Goal: Information Seeking & Learning: Check status

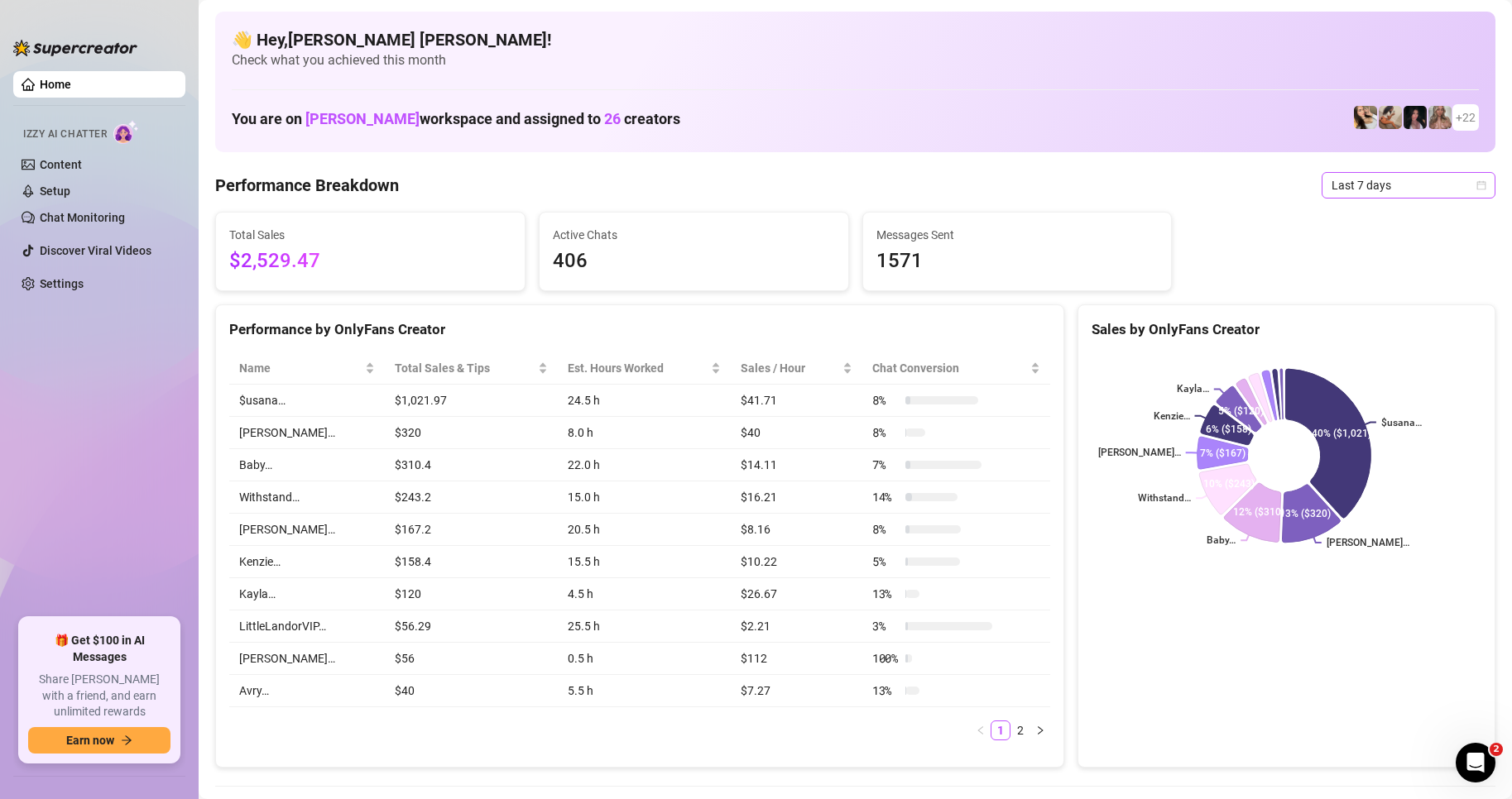
click at [1463, 192] on span "Last 7 days" at bounding box center [1409, 185] width 154 height 25
click at [1386, 330] on div "Custom date" at bounding box center [1394, 324] width 147 height 18
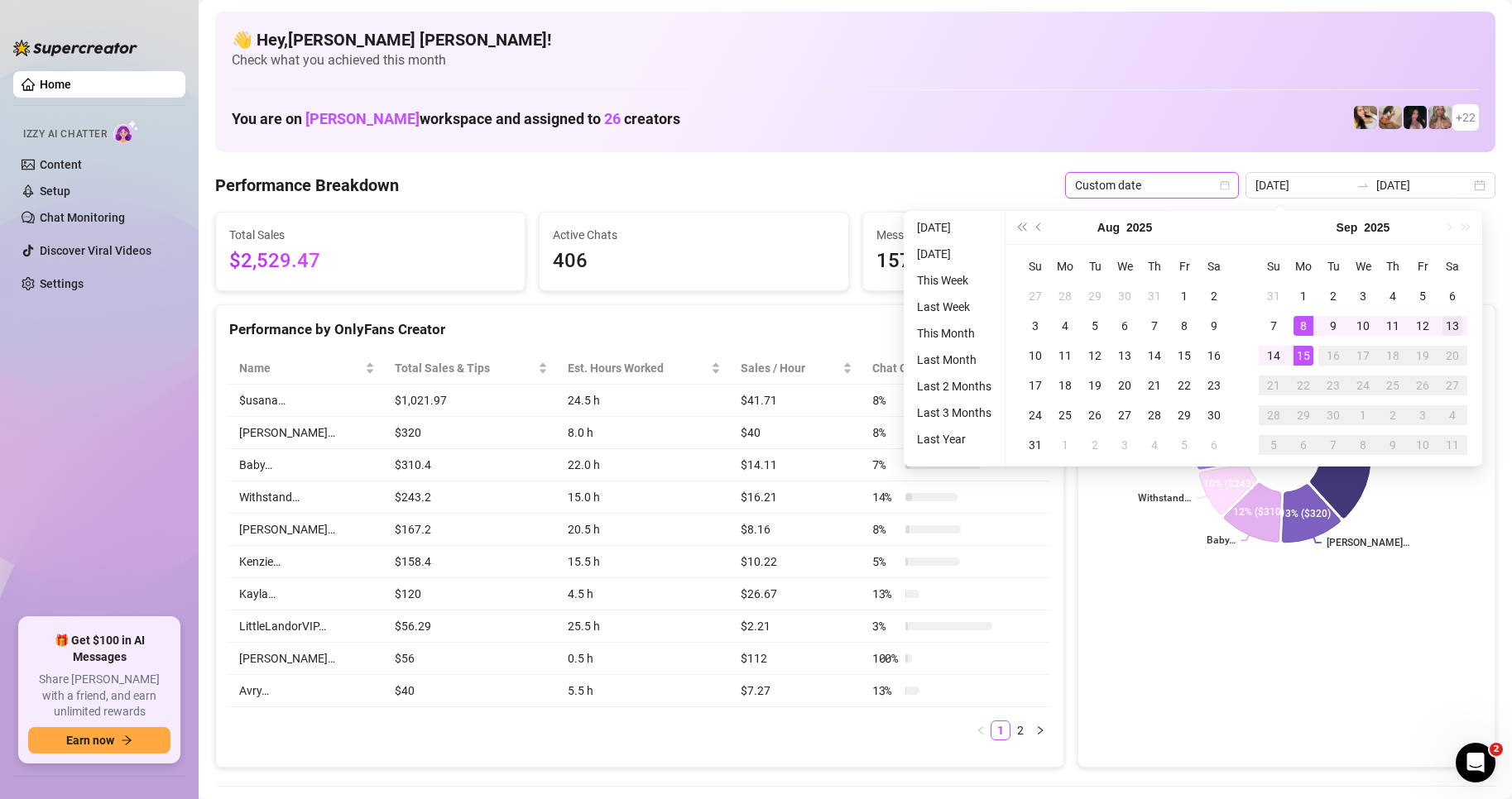
type input "[DATE]"
click at [1452, 335] on div "13" at bounding box center [1452, 326] width 20 height 20
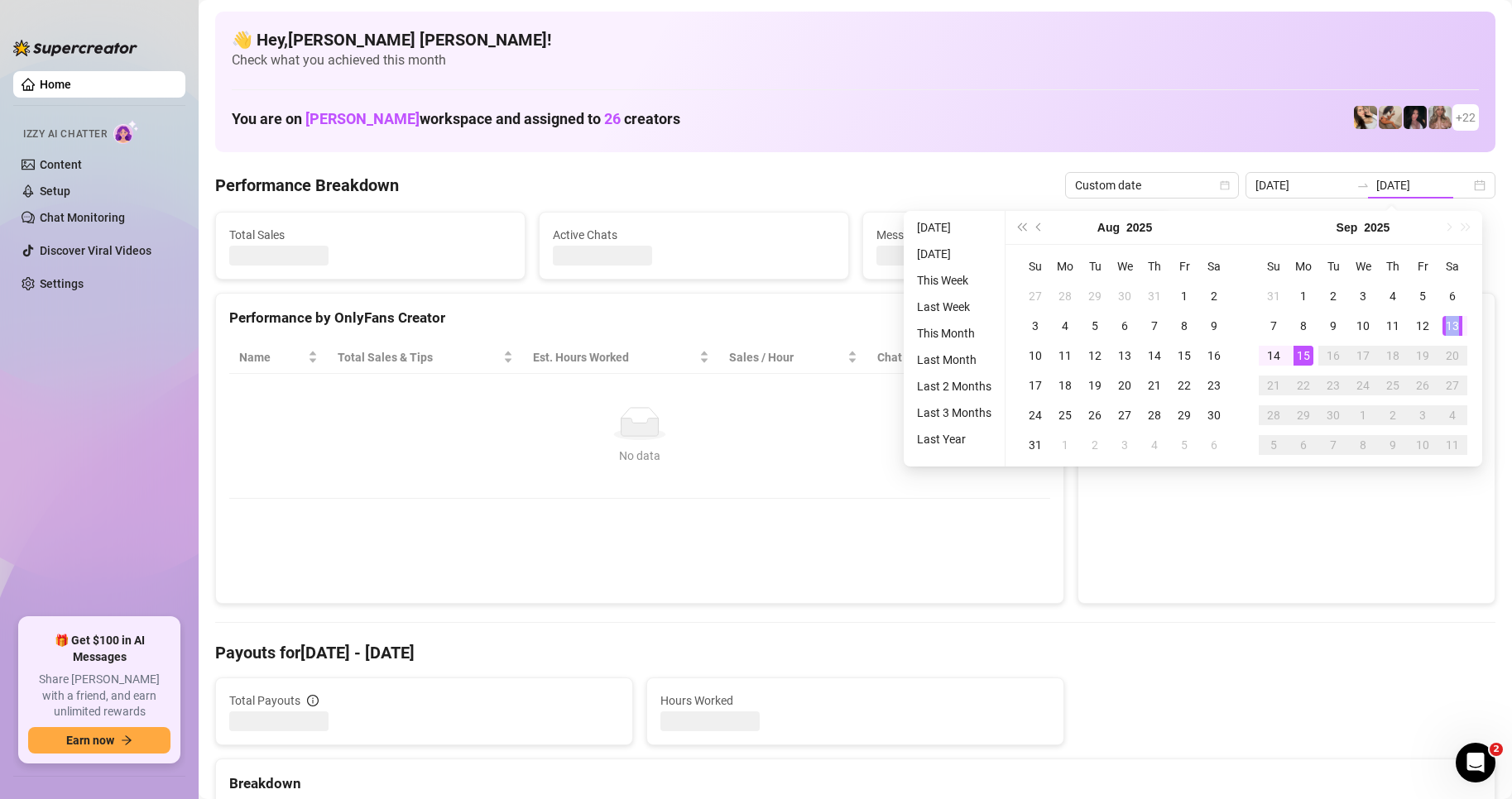
type input "[DATE]"
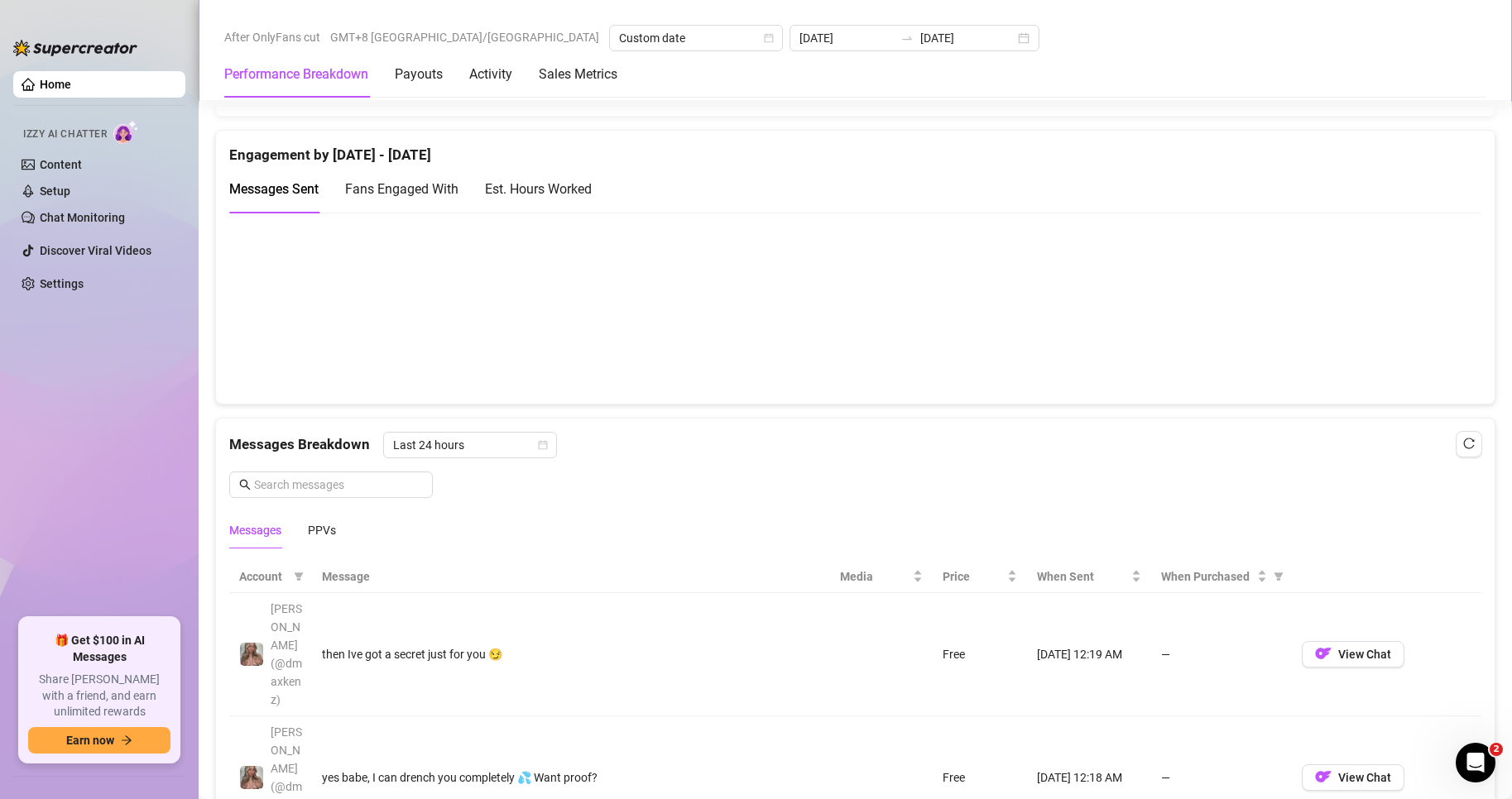
scroll to position [1490, 0]
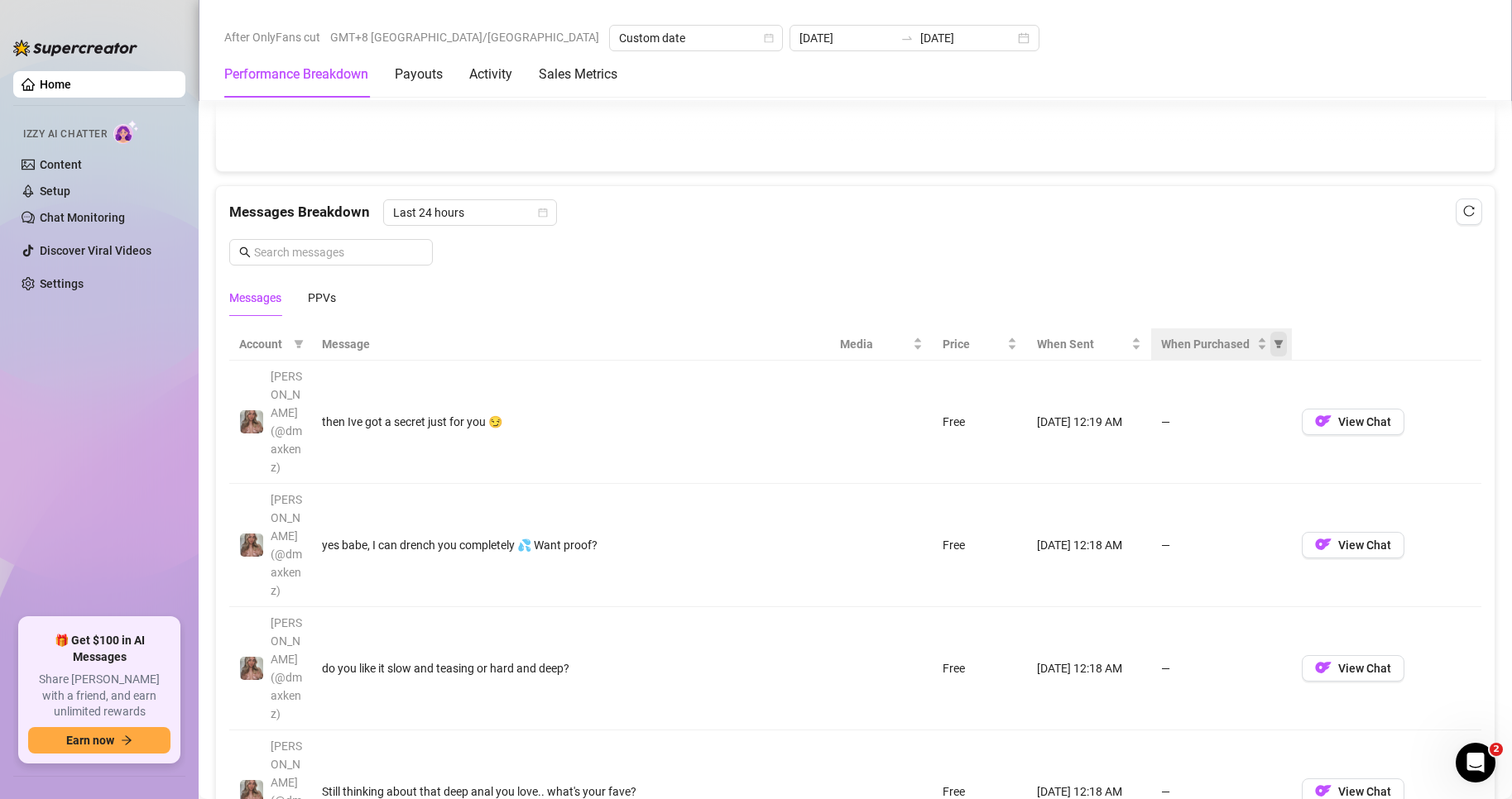
click at [1274, 349] on icon "filter" at bounding box center [1279, 344] width 10 height 10
click at [1170, 407] on input "radio" at bounding box center [1174, 412] width 7 height 11
radio input "true"
click at [1266, 481] on div "Reset OK" at bounding box center [1214, 470] width 122 height 33
click at [1264, 474] on button "OK" at bounding box center [1255, 470] width 27 height 20
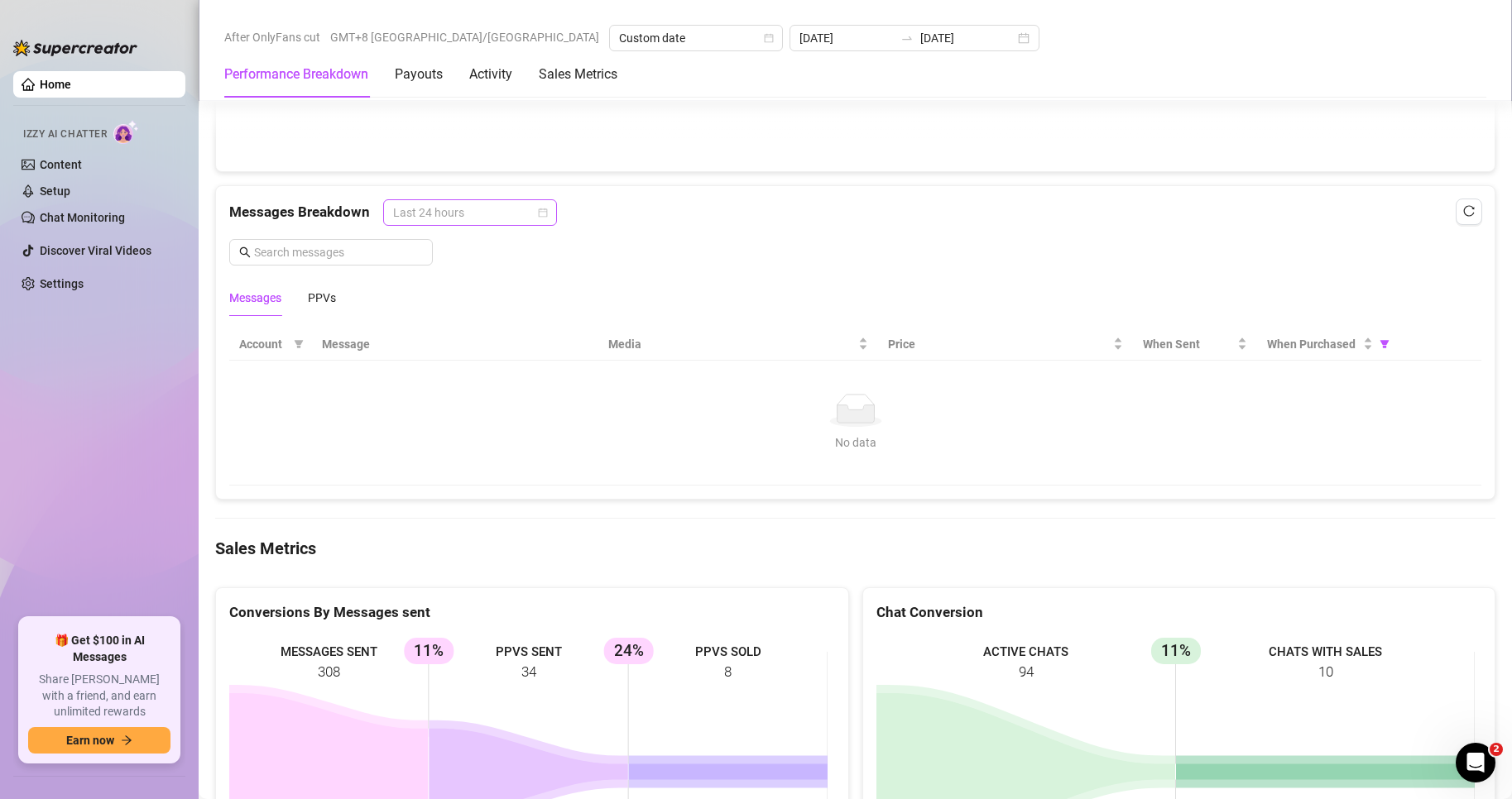
click at [506, 221] on span "Last 24 hours" at bounding box center [470, 212] width 154 height 25
click at [468, 270] on div "Last Week" at bounding box center [469, 280] width 167 height 26
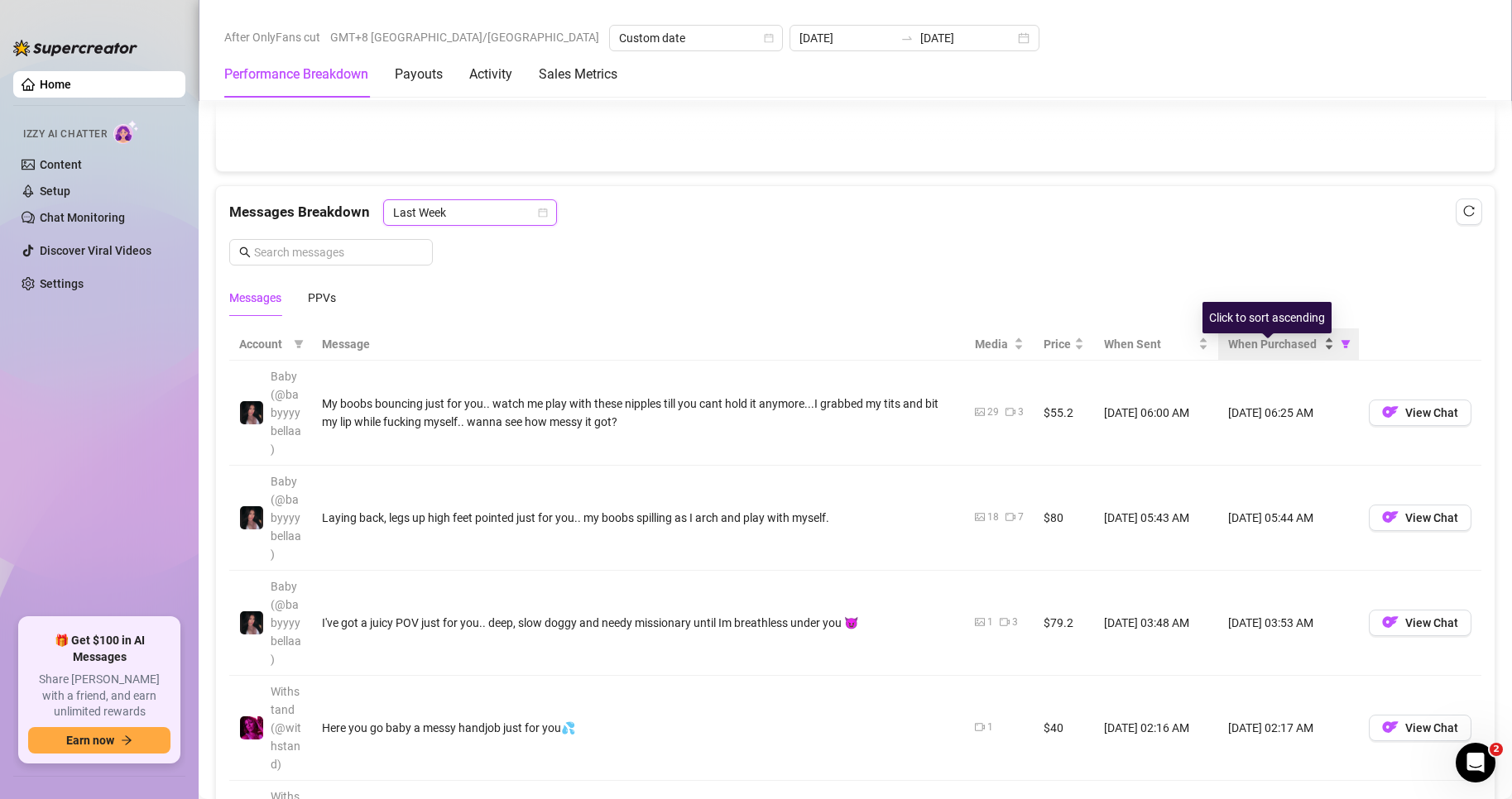
click at [1314, 353] on div "When Purchased" at bounding box center [1281, 344] width 106 height 18
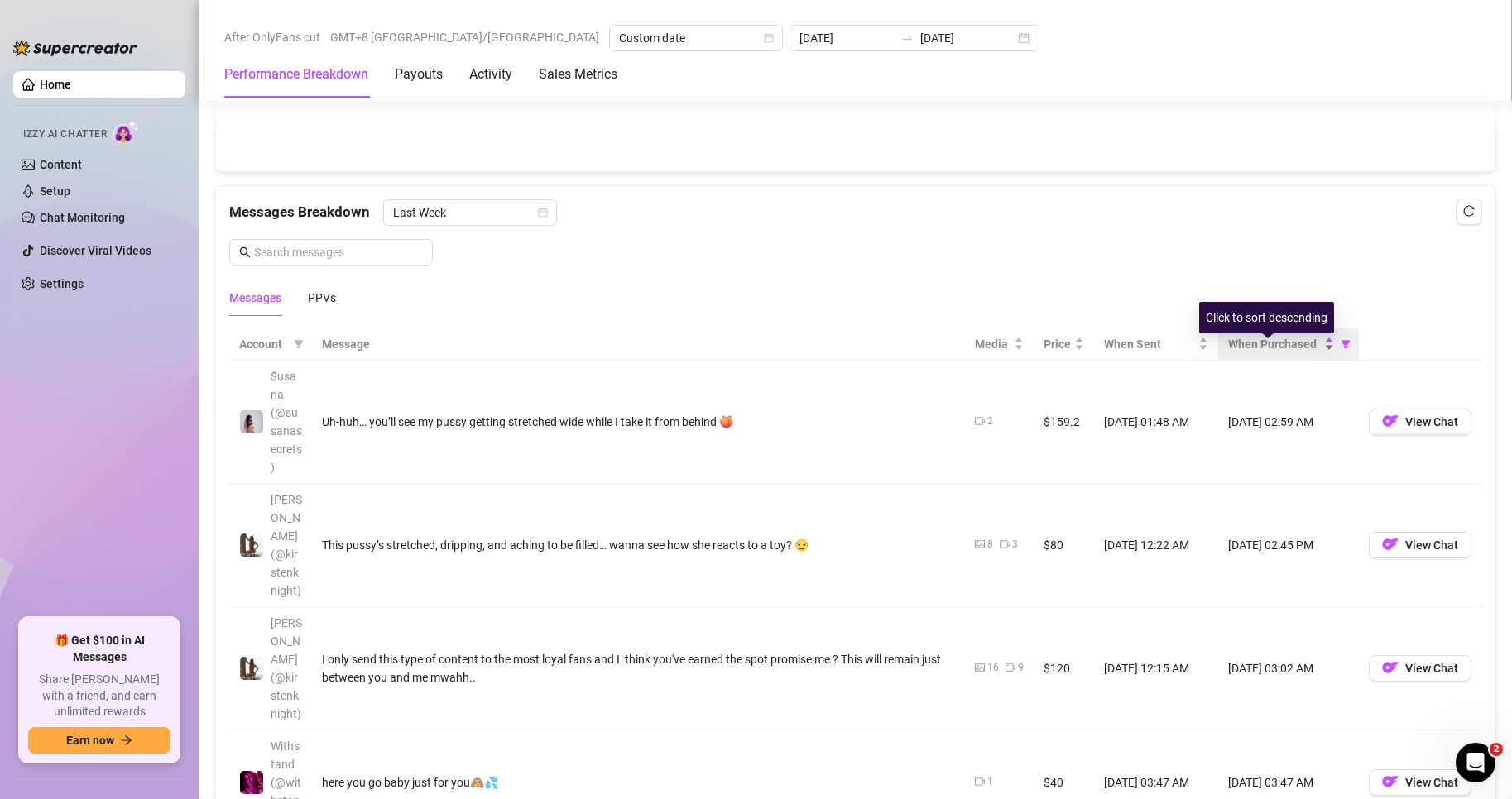
click at [1315, 353] on div "When Purchased" at bounding box center [1281, 344] width 106 height 18
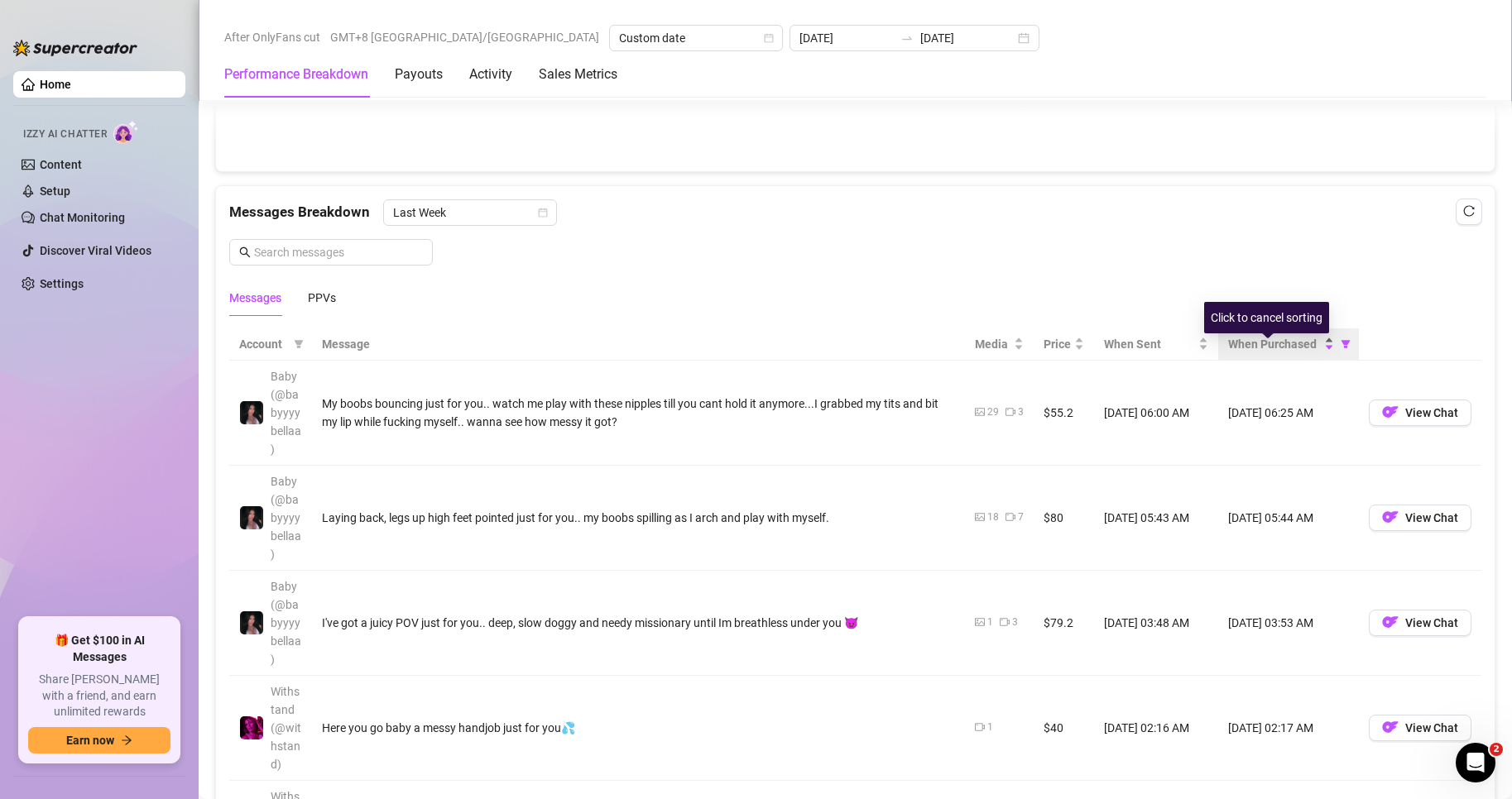
click at [1316, 353] on div "When Purchased" at bounding box center [1281, 344] width 106 height 18
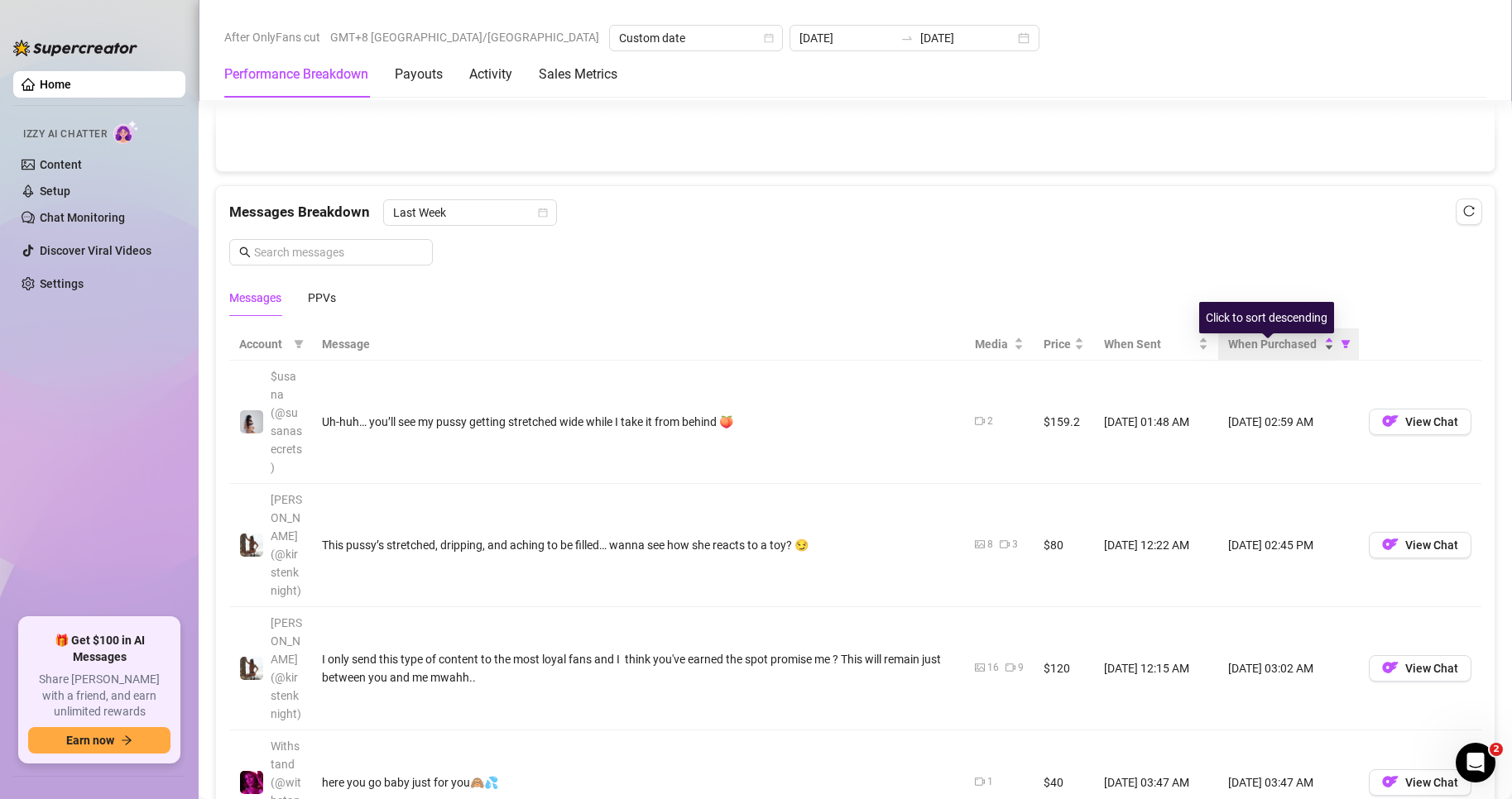
click at [1316, 353] on div "When Purchased" at bounding box center [1281, 344] width 106 height 18
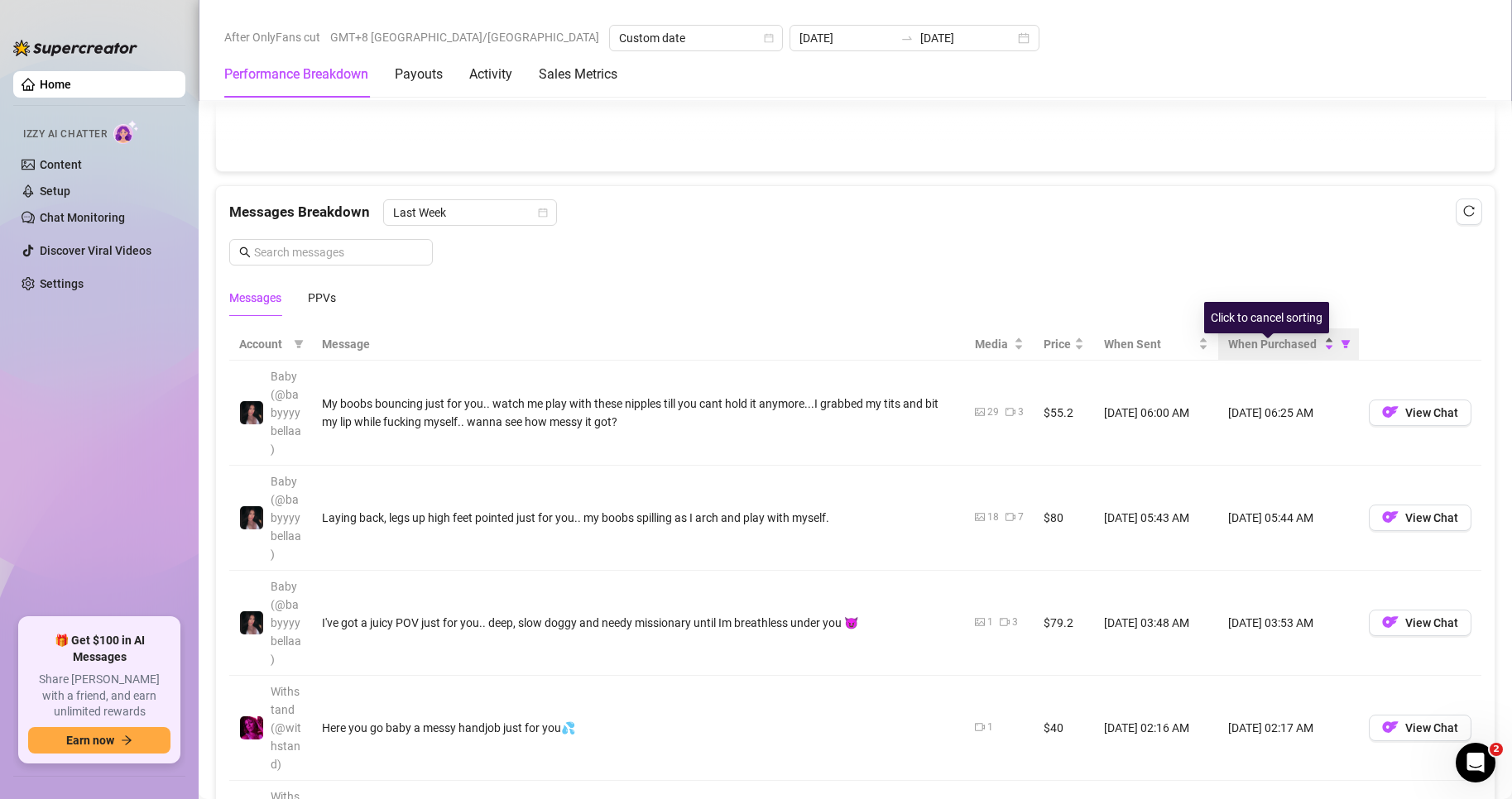
click at [1316, 353] on div "When Purchased" at bounding box center [1281, 344] width 106 height 18
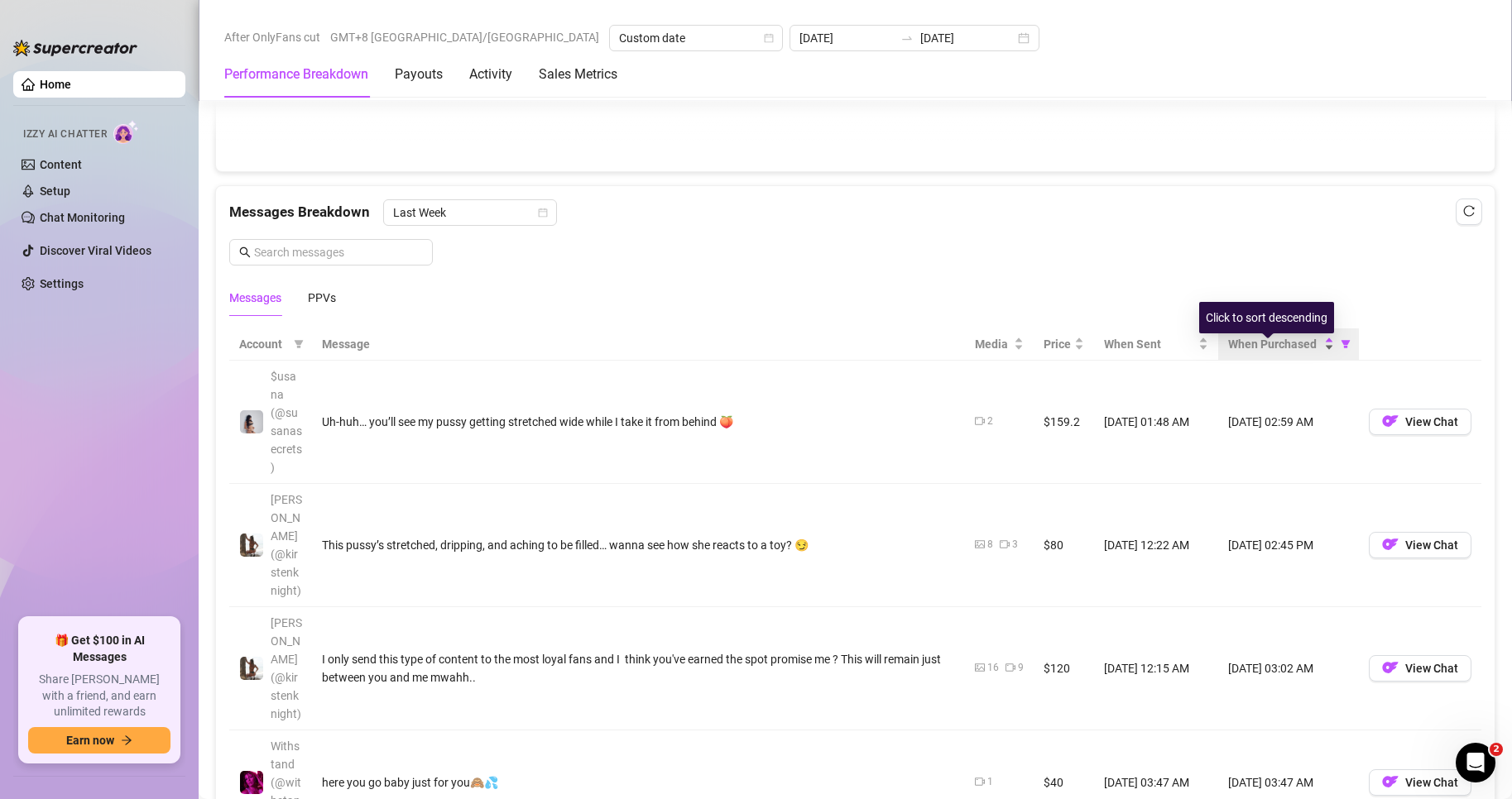
click at [1316, 353] on div "When Purchased" at bounding box center [1281, 344] width 106 height 18
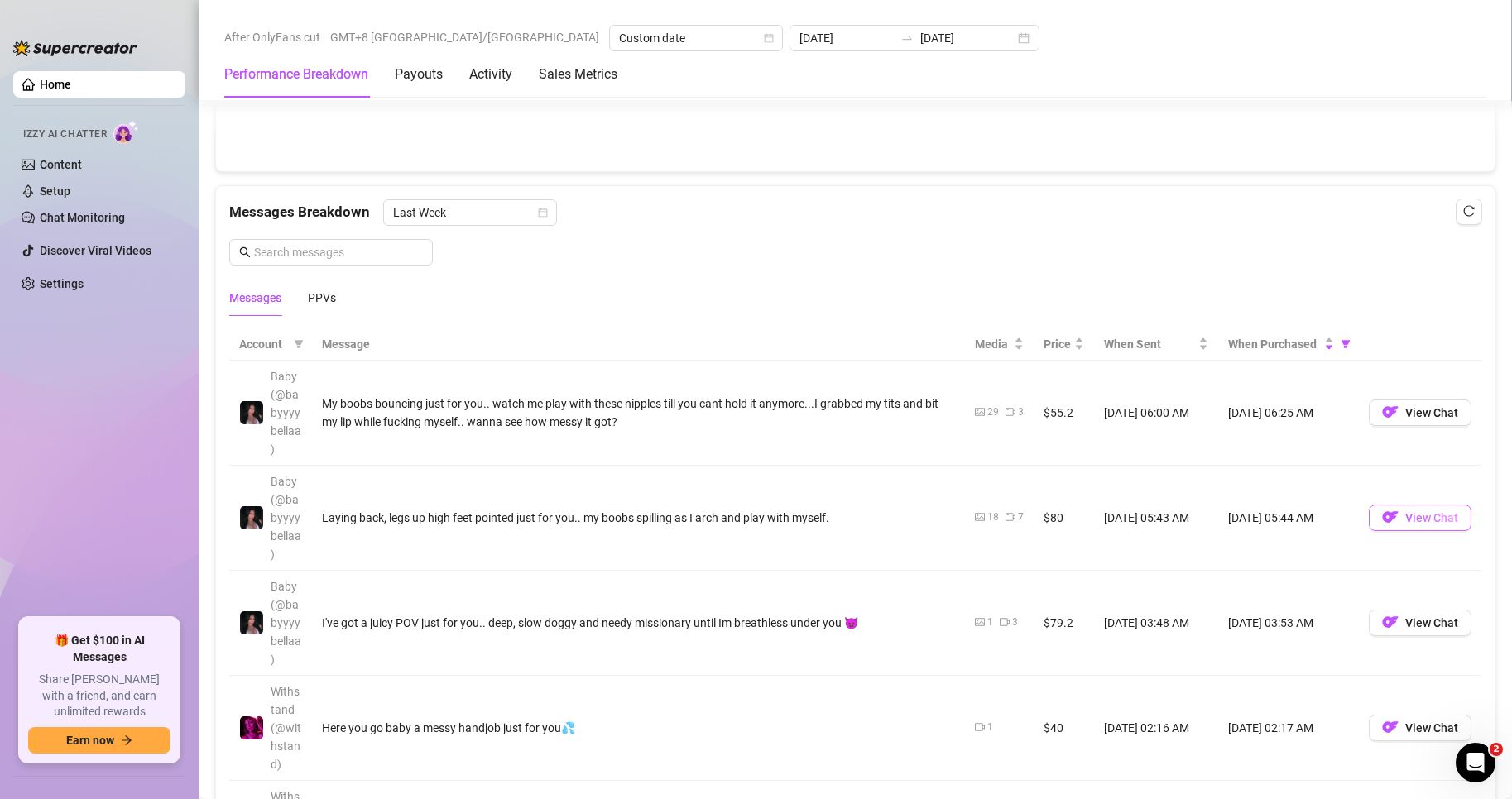
click at [1385, 517] on img "button" at bounding box center [1390, 517] width 17 height 17
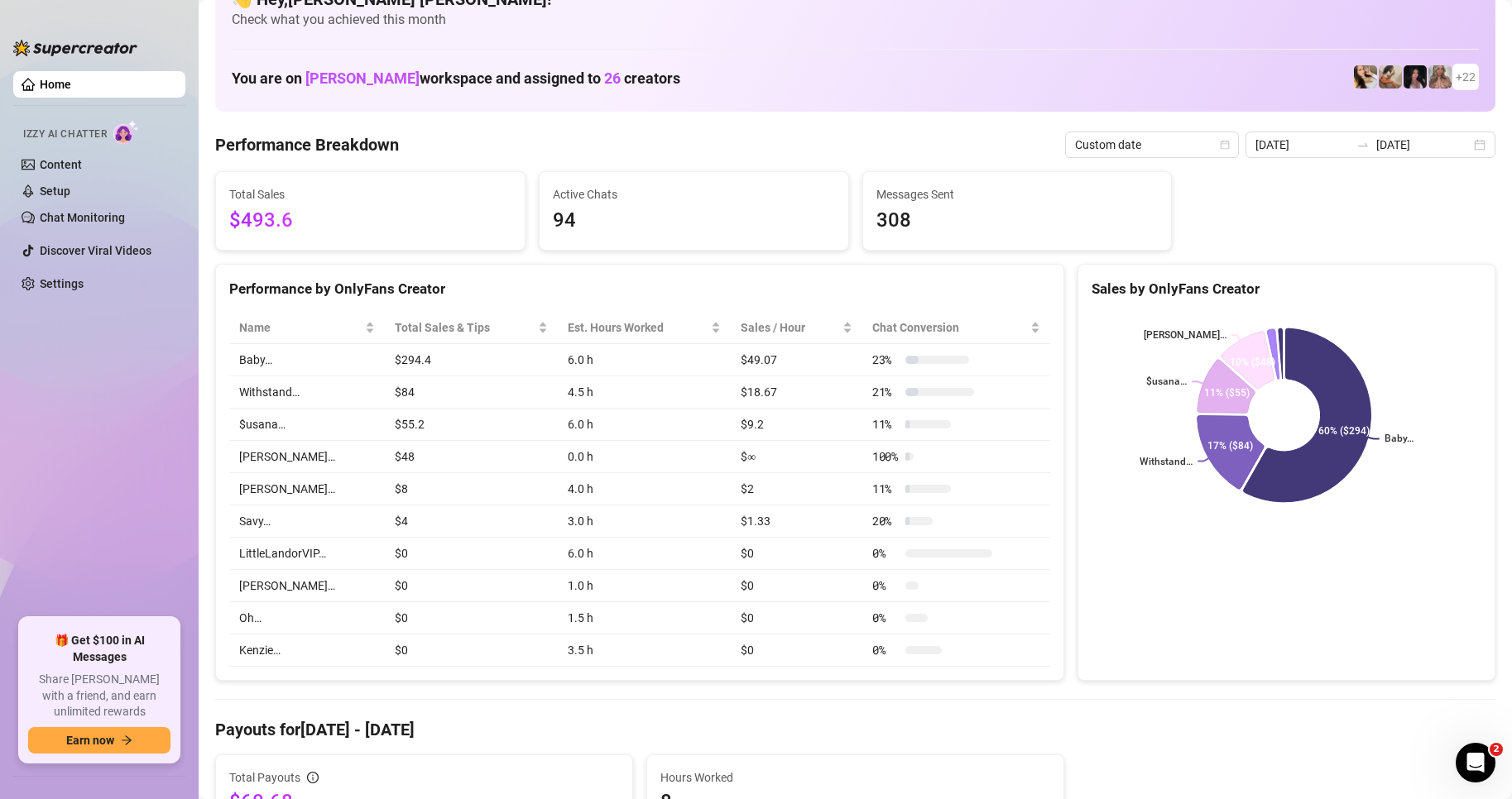
scroll to position [0, 0]
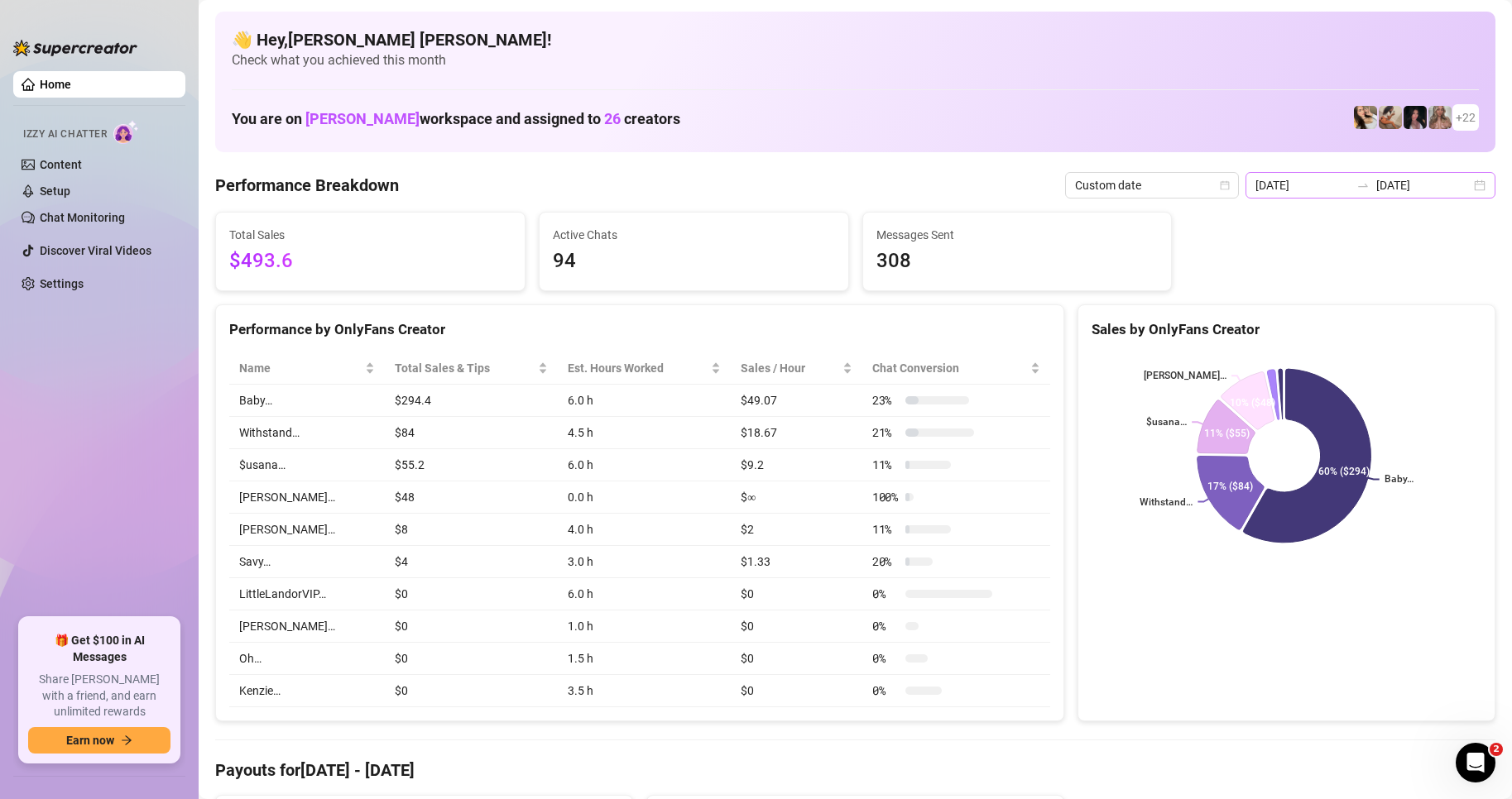
click at [1468, 192] on div "[DATE] [DATE]" at bounding box center [1371, 185] width 250 height 26
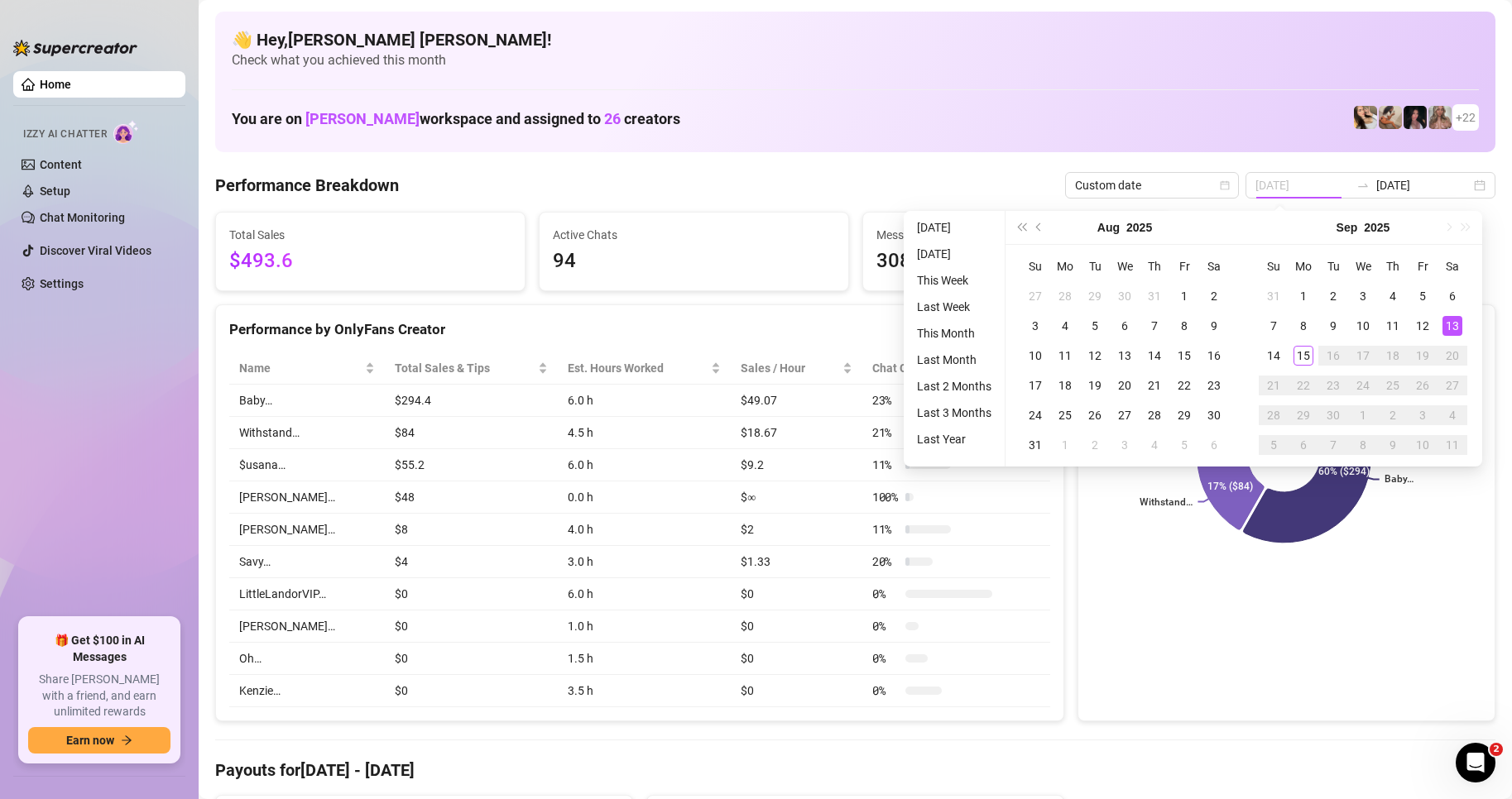
click at [1449, 328] on div "13" at bounding box center [1452, 326] width 20 height 20
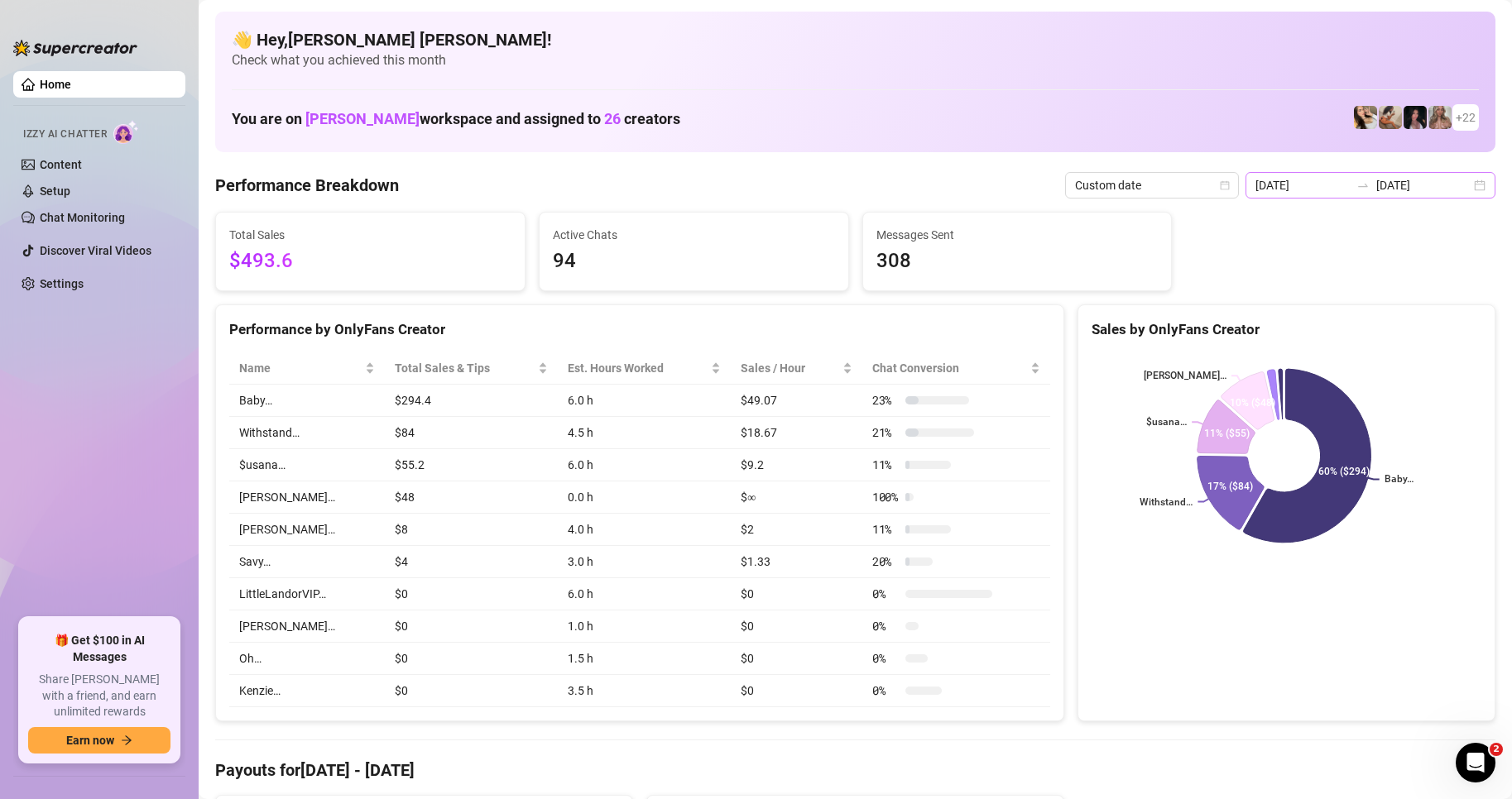
click at [1464, 182] on div "[DATE] [DATE]" at bounding box center [1371, 185] width 250 height 26
click at [1458, 333] on div "Sales by OnlyFans Creator" at bounding box center [1286, 329] width 389 height 22
click at [1468, 178] on div "[DATE] [DATE]" at bounding box center [1371, 185] width 250 height 26
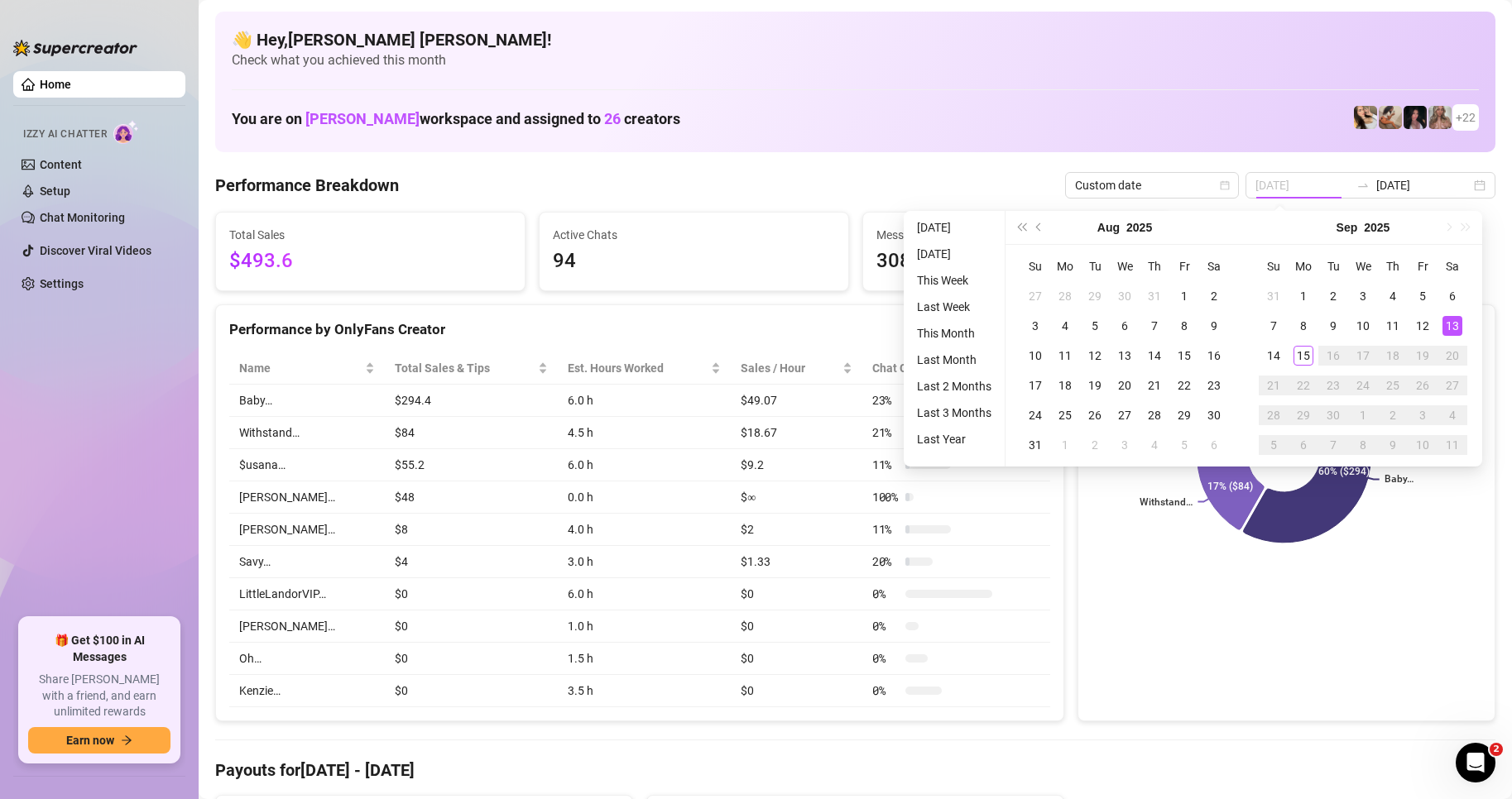
click at [1452, 322] on div "13" at bounding box center [1452, 326] width 20 height 20
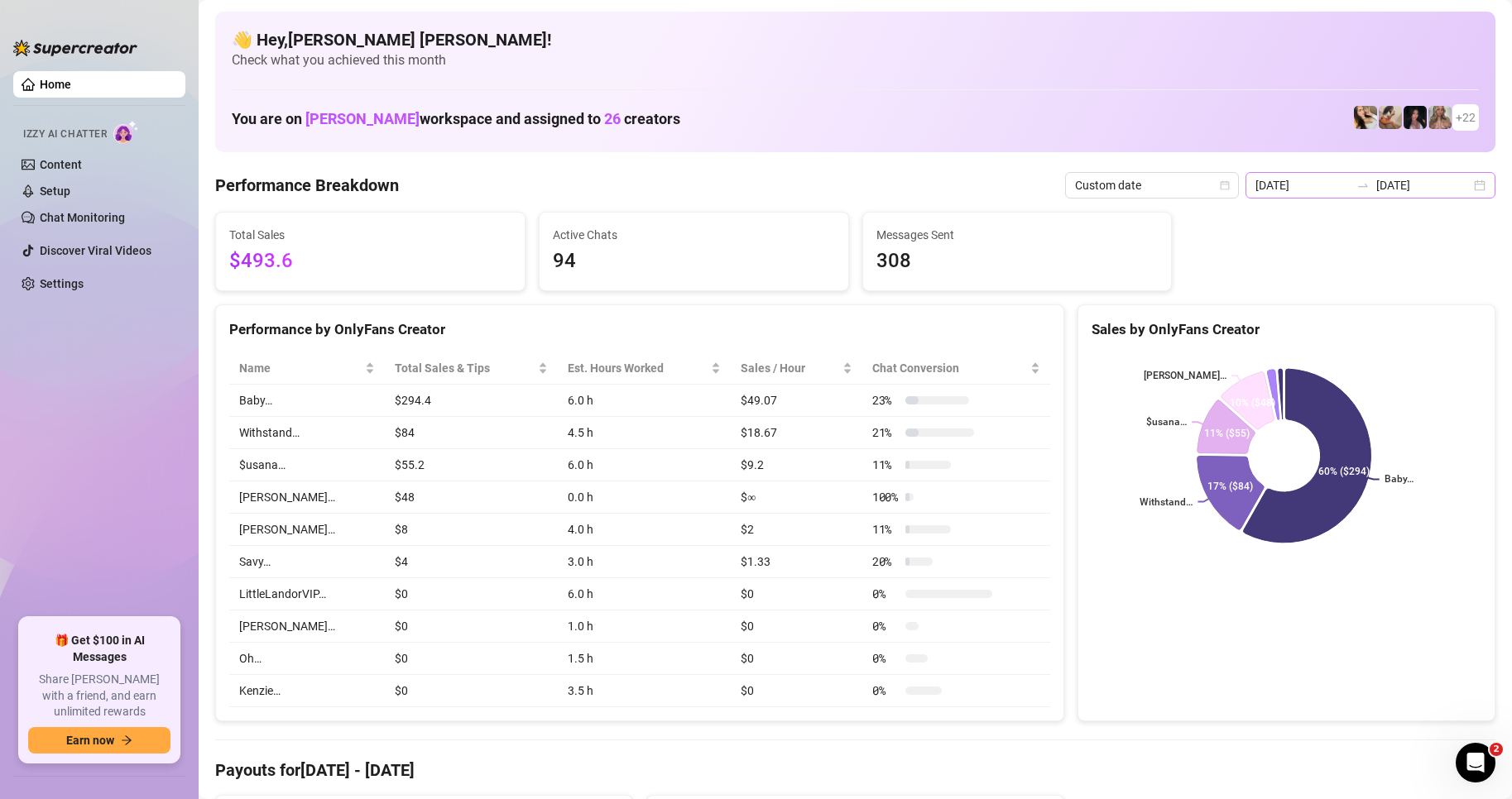
click at [1475, 187] on div "[DATE] [DATE]" at bounding box center [1371, 185] width 250 height 26
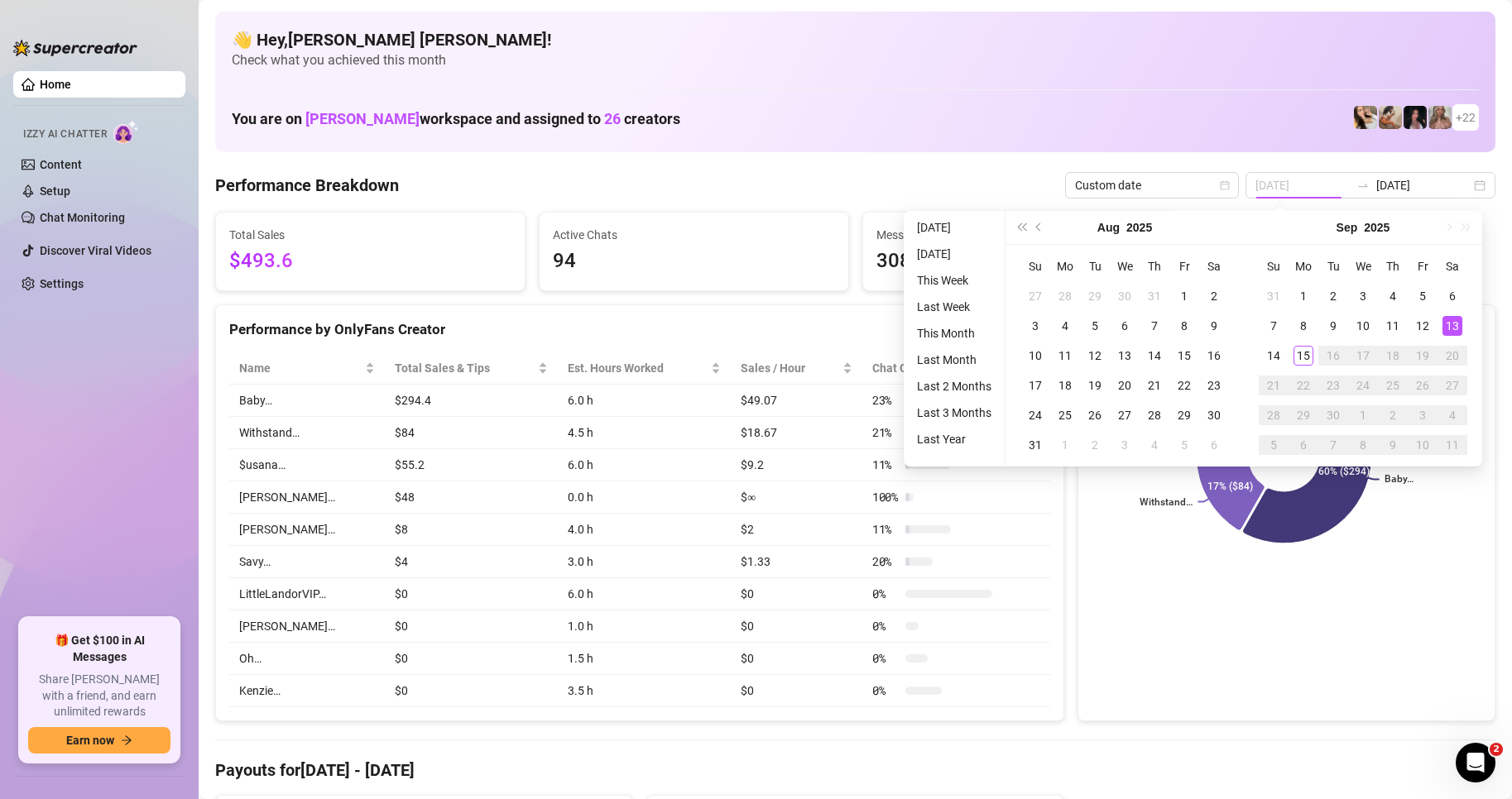
click at [1456, 329] on div "13" at bounding box center [1452, 326] width 20 height 20
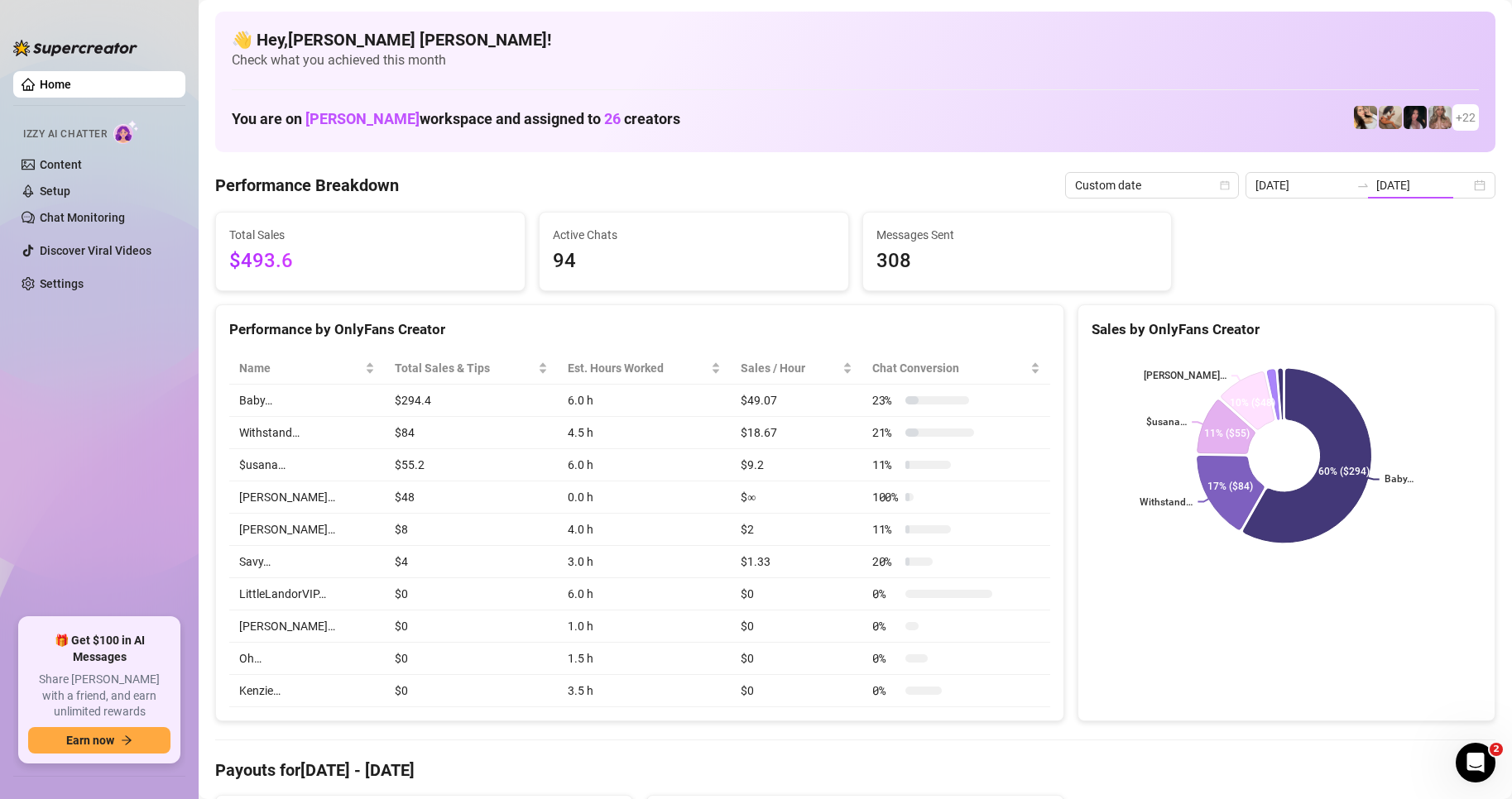
click at [1456, 329] on div "Sales by OnlyFans Creator" at bounding box center [1286, 329] width 389 height 22
click at [1463, 184] on div "[DATE] [DATE]" at bounding box center [1371, 185] width 250 height 26
click at [1466, 189] on div "[DATE] [DATE]" at bounding box center [1371, 185] width 250 height 26
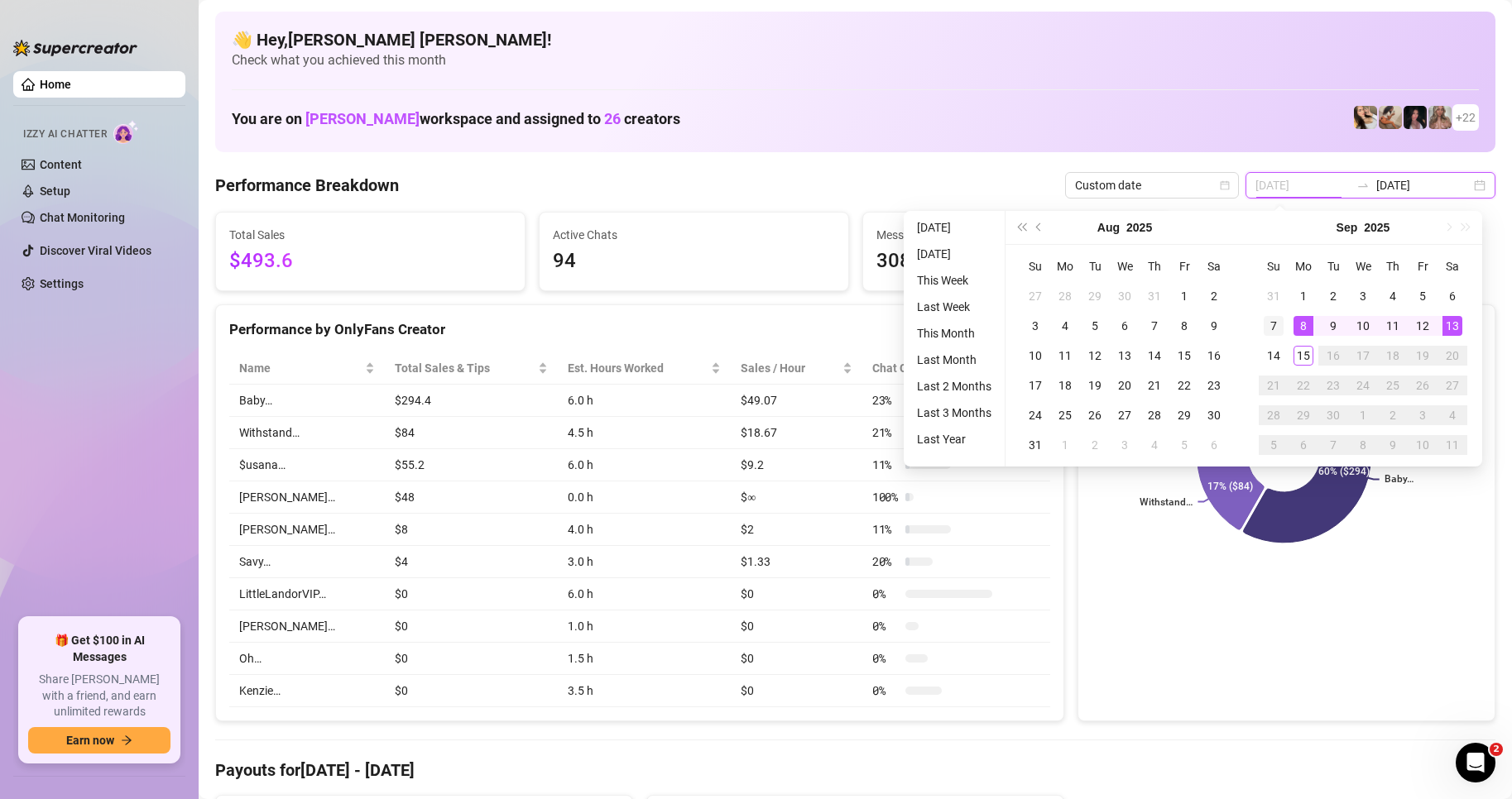
type input "[DATE]"
click at [1273, 329] on div "7" at bounding box center [1274, 326] width 20 height 20
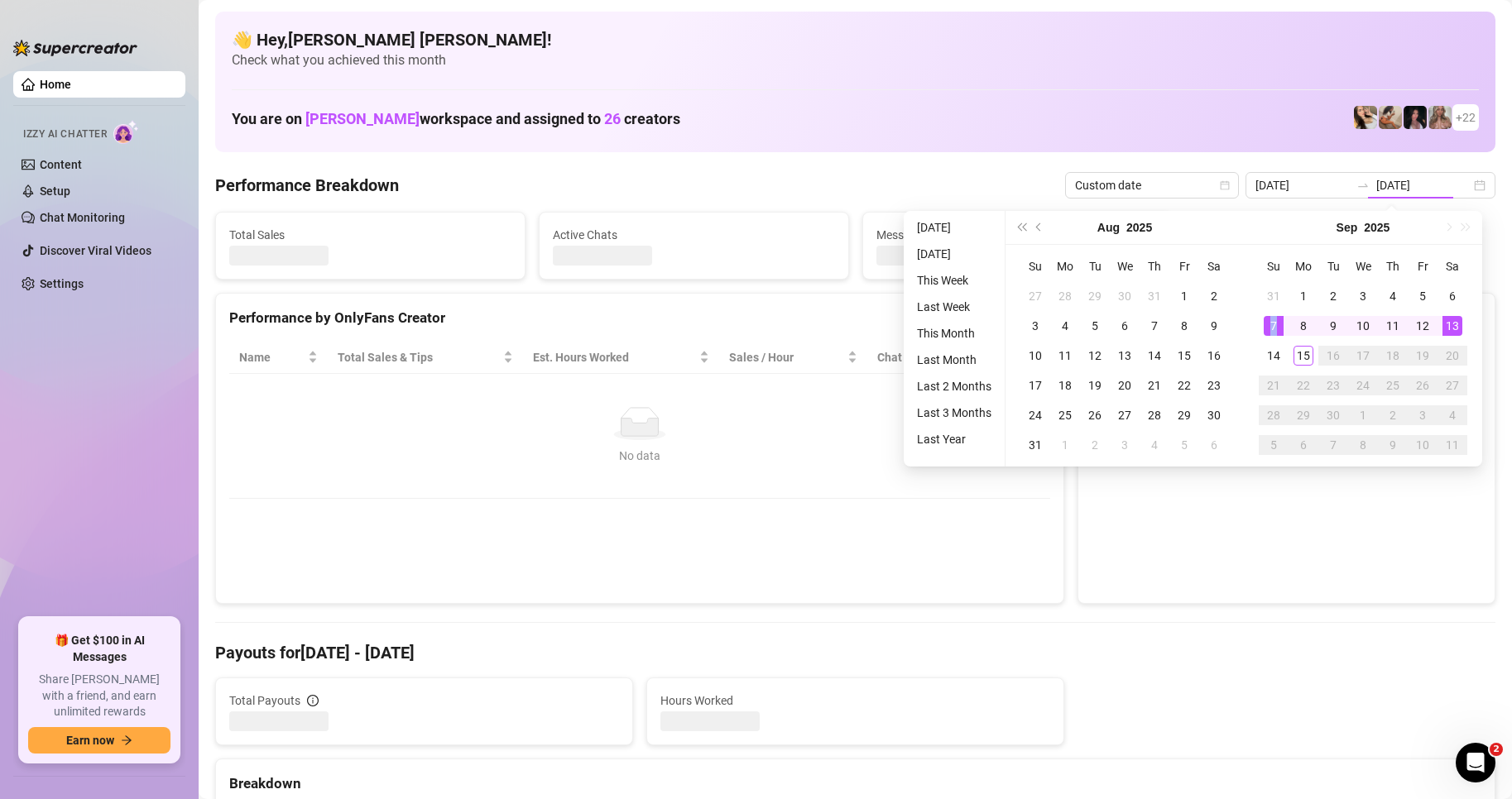
type input "[DATE]"
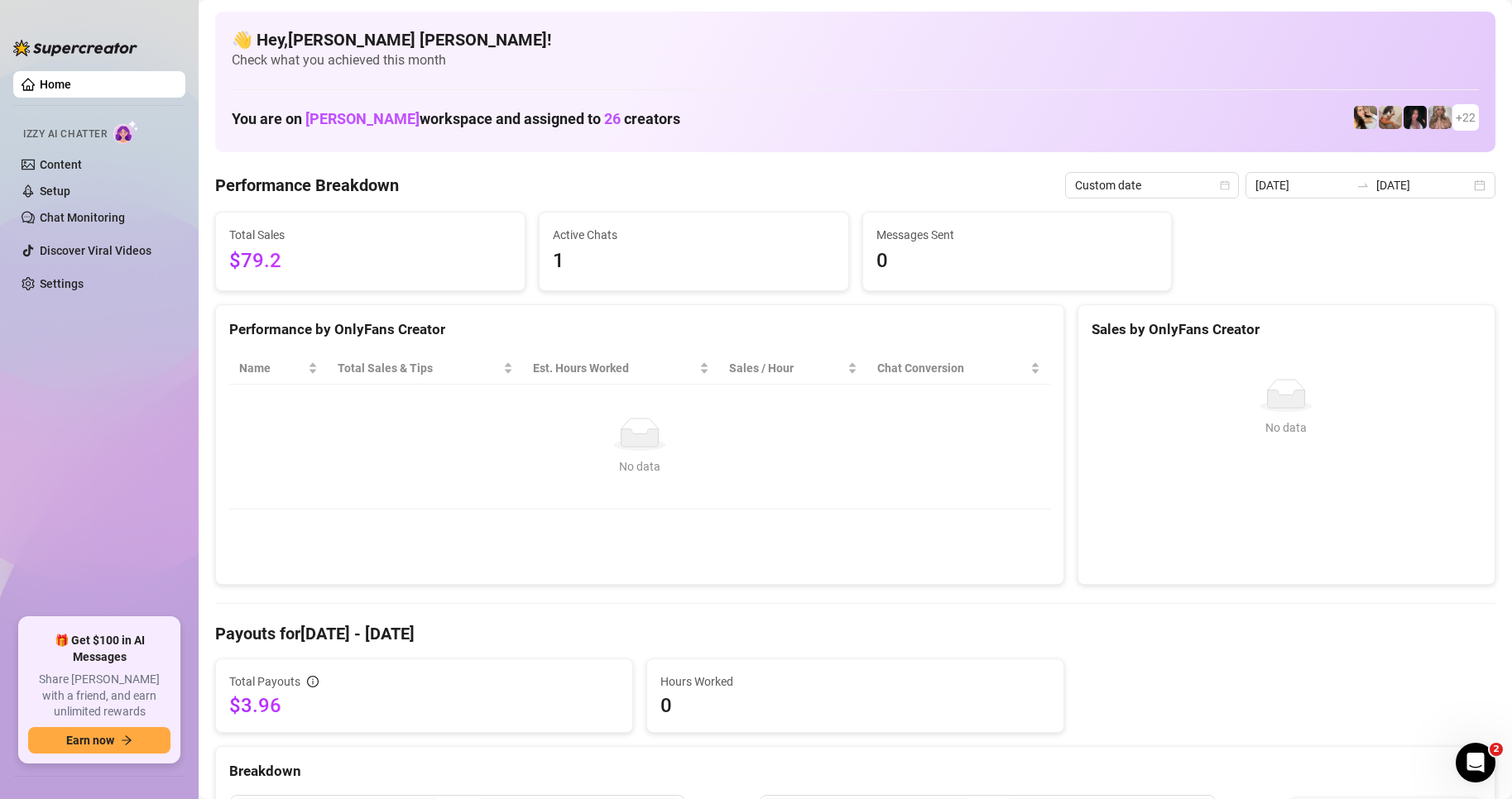
click at [1470, 196] on div "[DATE] [DATE]" at bounding box center [1371, 185] width 250 height 26
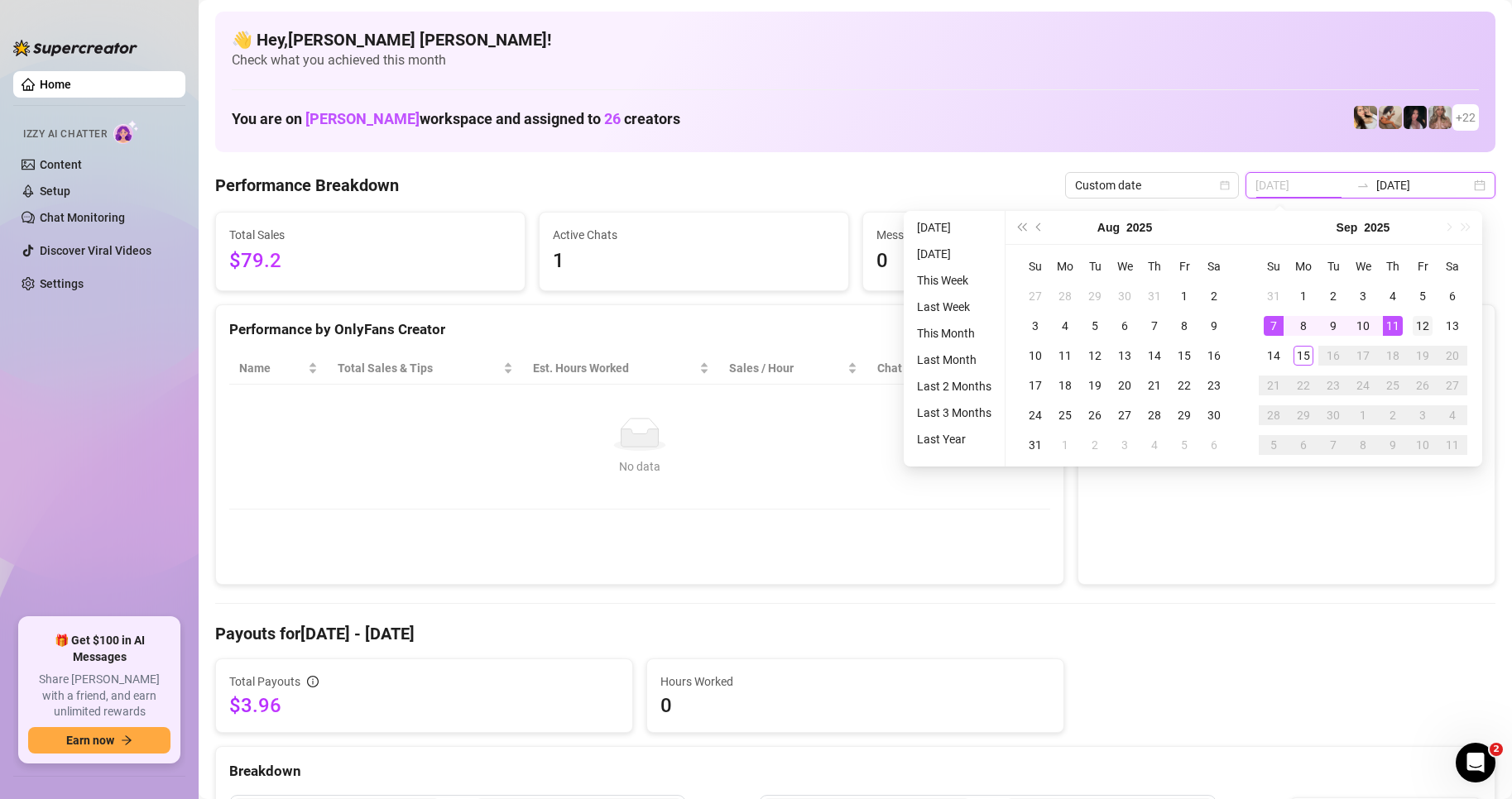
type input "[DATE]"
click at [1426, 316] on div "12" at bounding box center [1423, 326] width 20 height 20
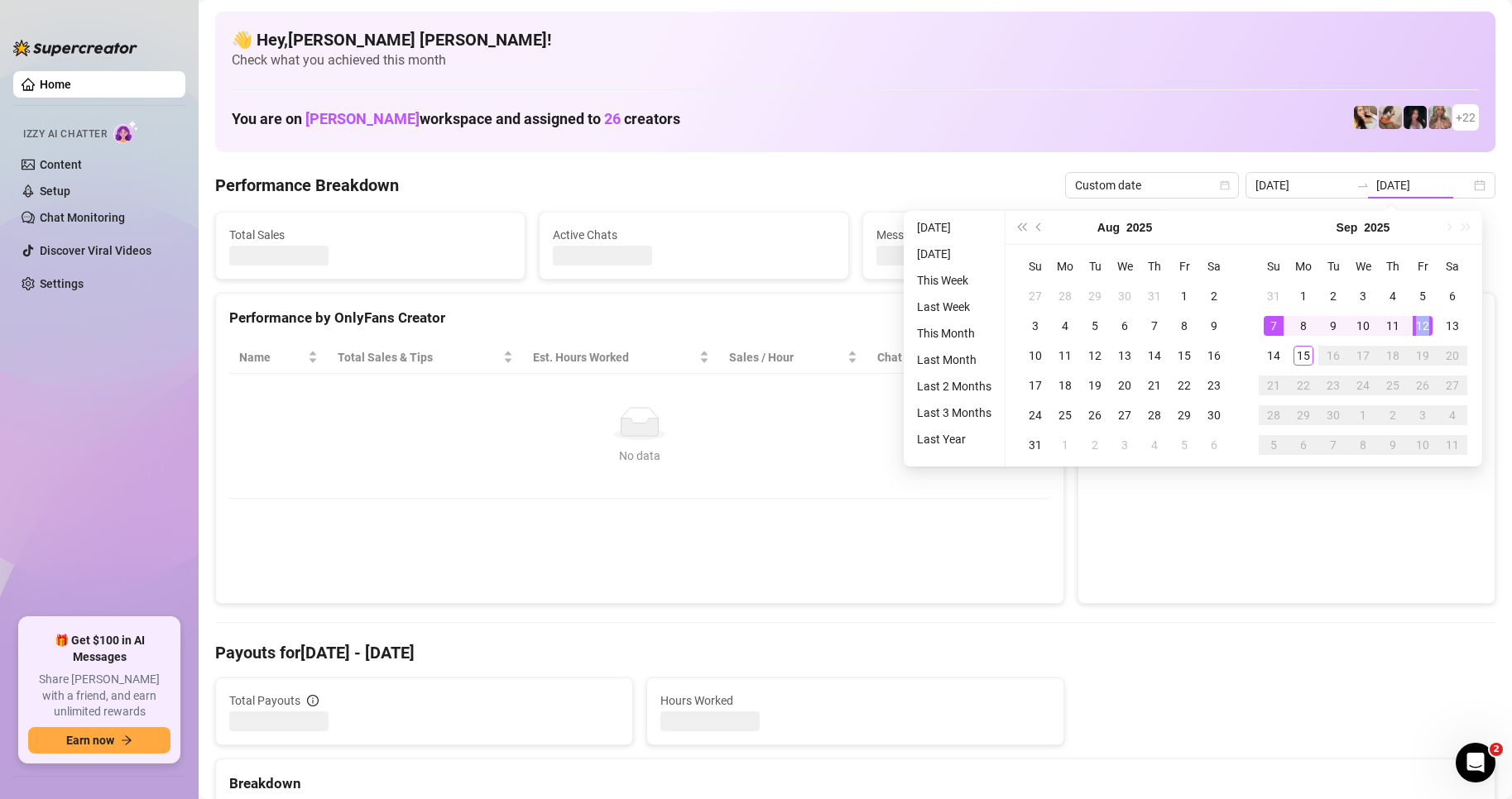
type input "[DATE]"
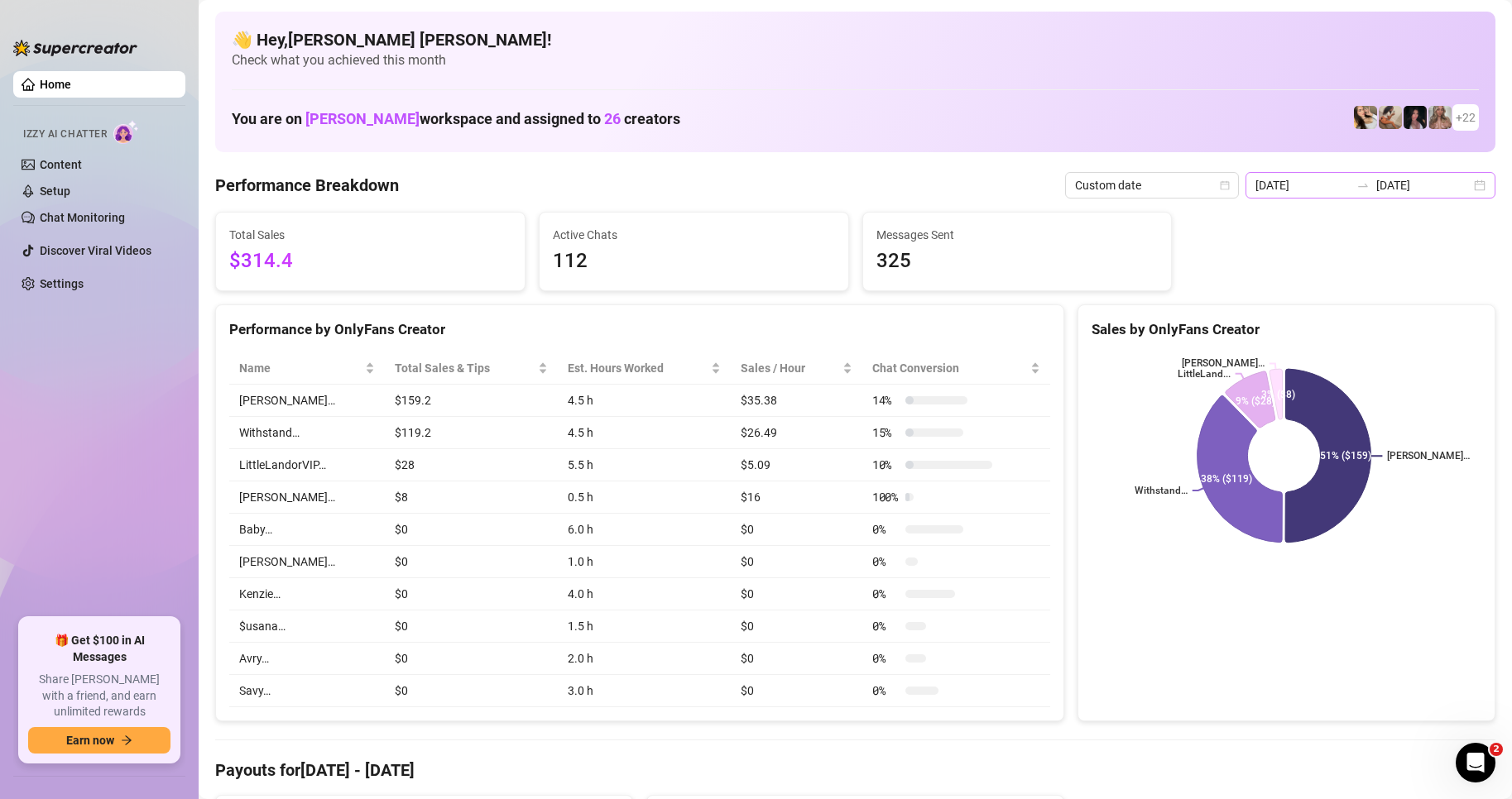
click at [1460, 185] on div "[DATE] [DATE]" at bounding box center [1371, 185] width 250 height 26
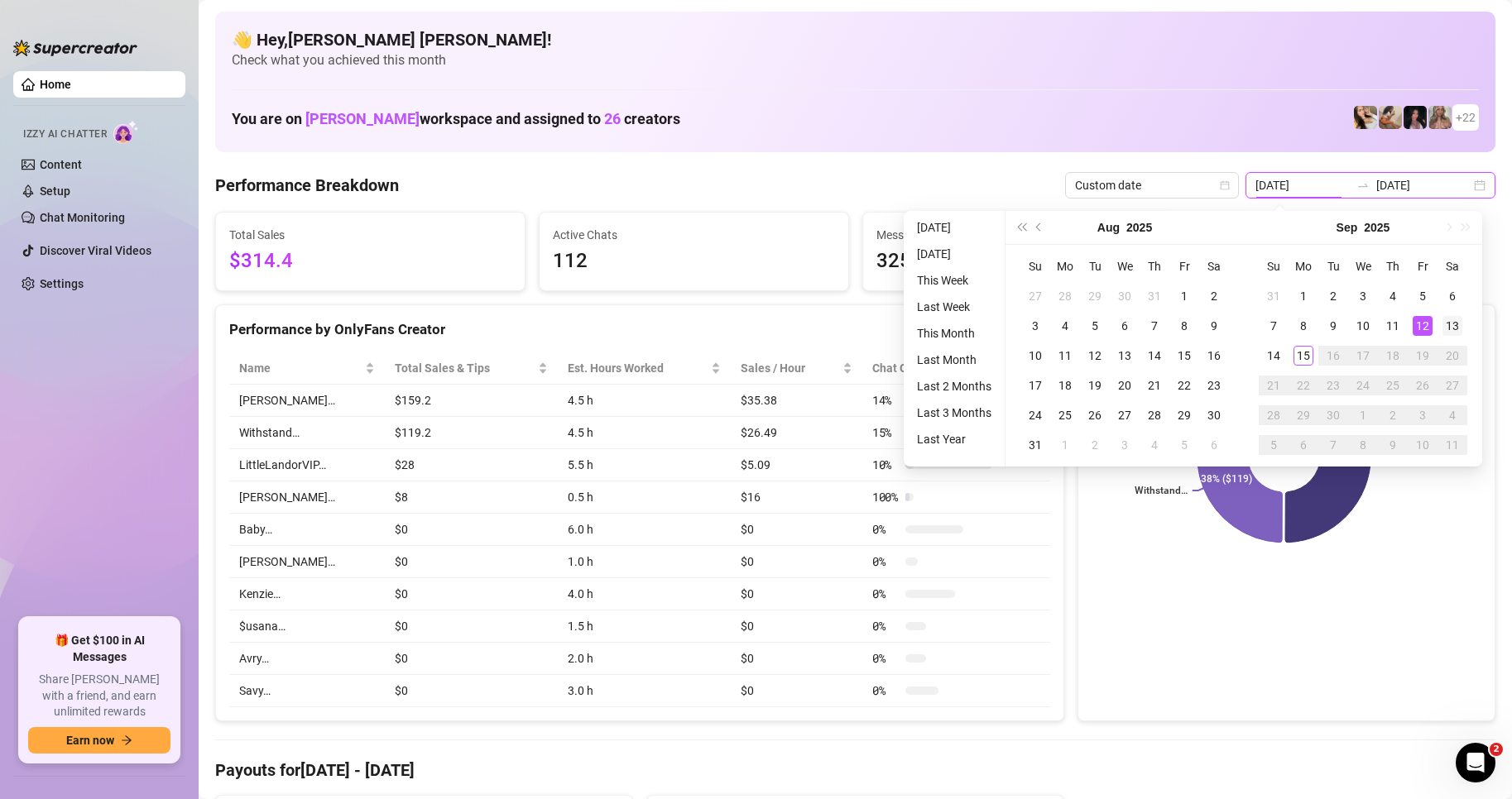
type input "[DATE]"
click at [1456, 332] on div "13" at bounding box center [1452, 326] width 20 height 20
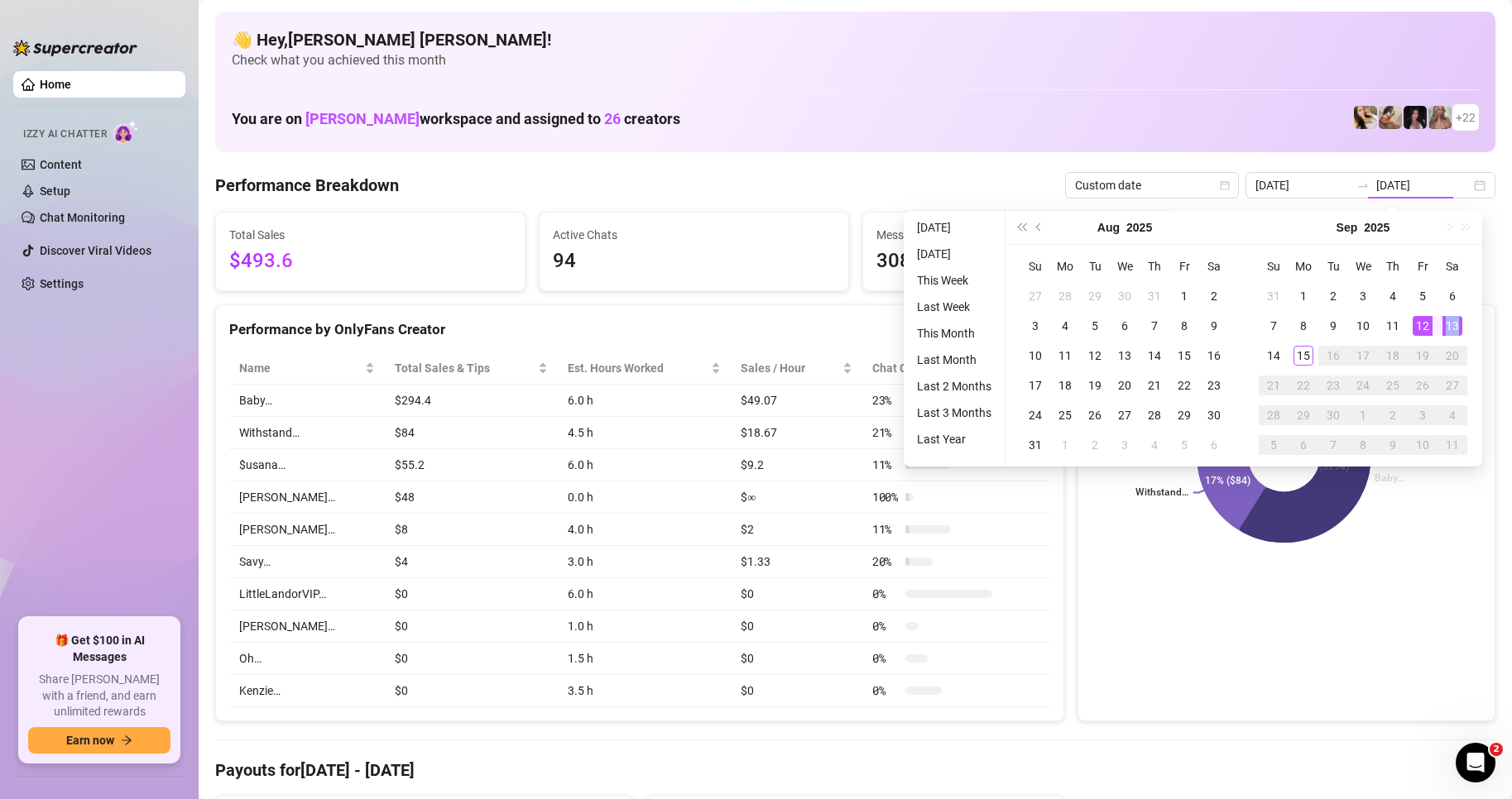
type input "[DATE]"
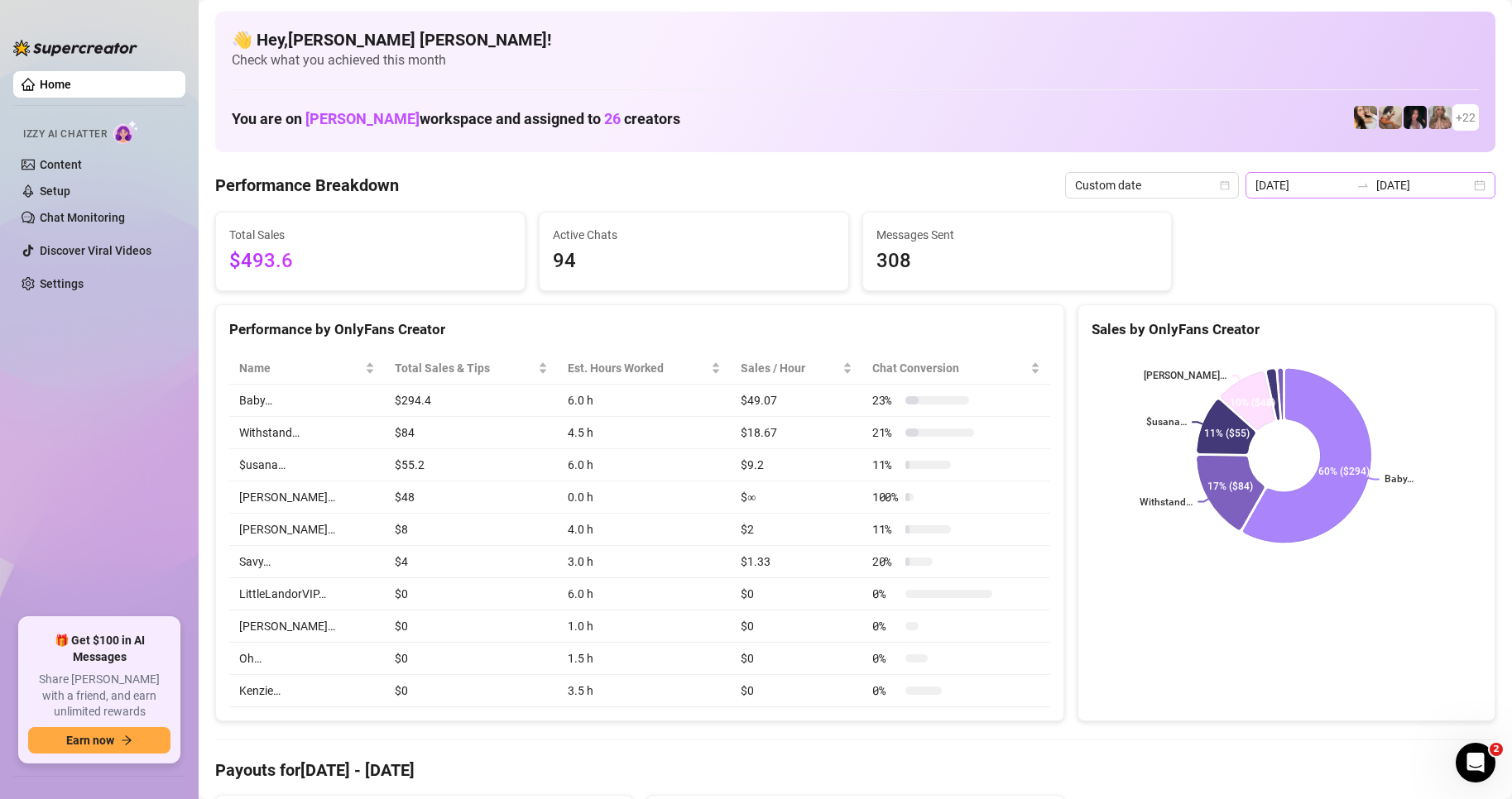
click at [1474, 184] on div "[DATE] [DATE]" at bounding box center [1371, 185] width 250 height 26
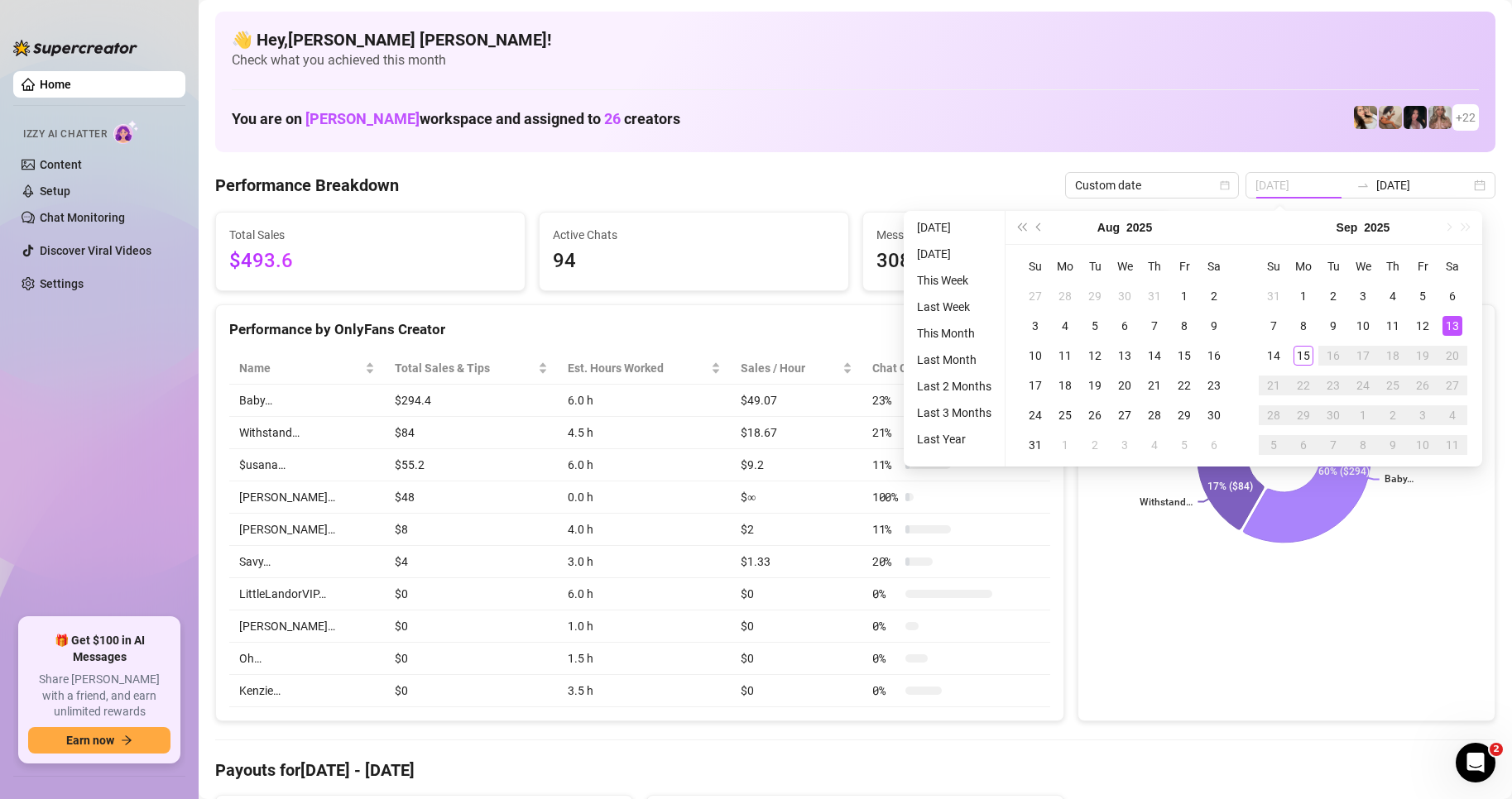
click at [1456, 332] on div "13" at bounding box center [1452, 326] width 20 height 20
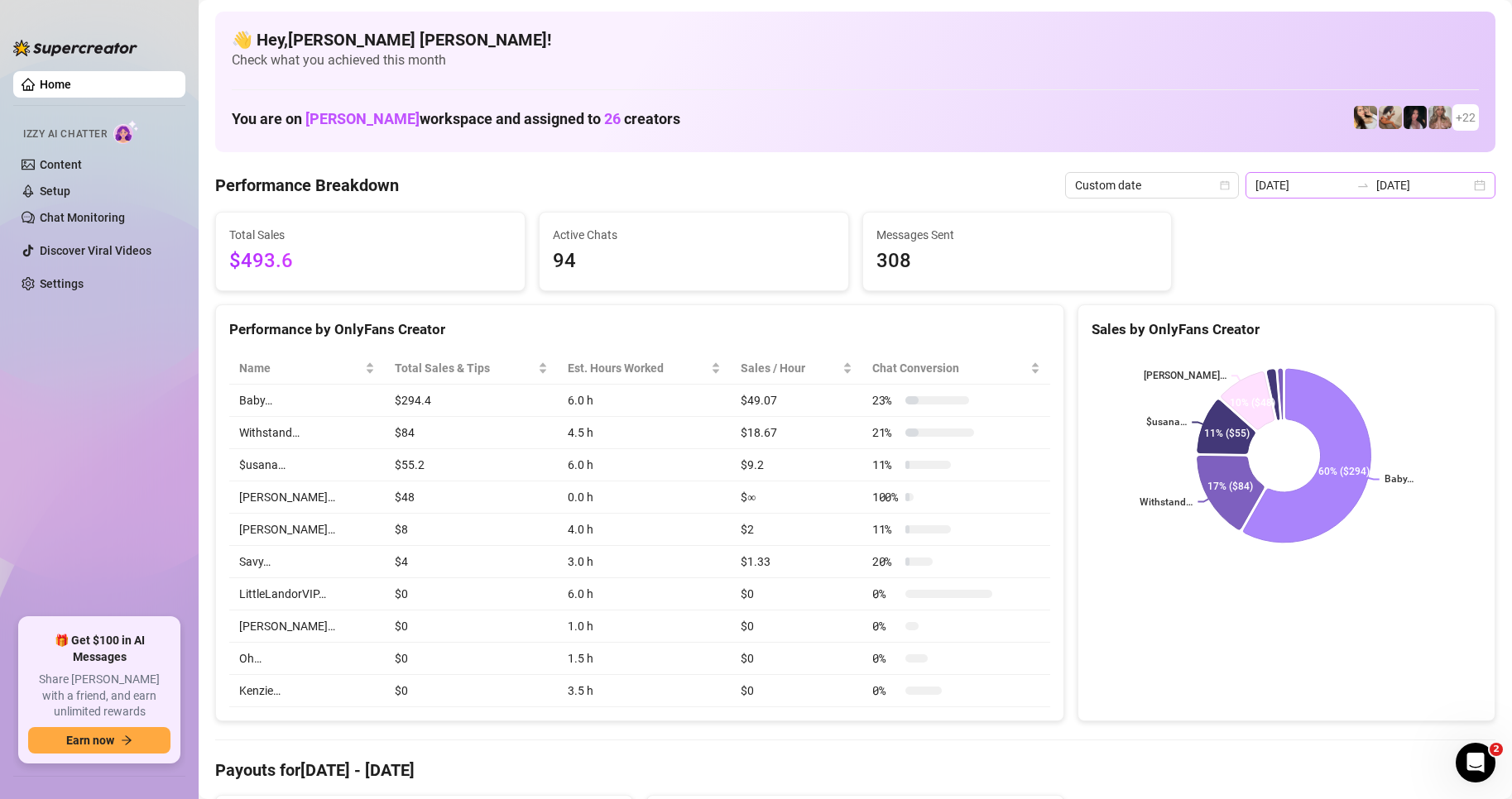
click at [1468, 184] on div "[DATE] [DATE]" at bounding box center [1371, 185] width 250 height 26
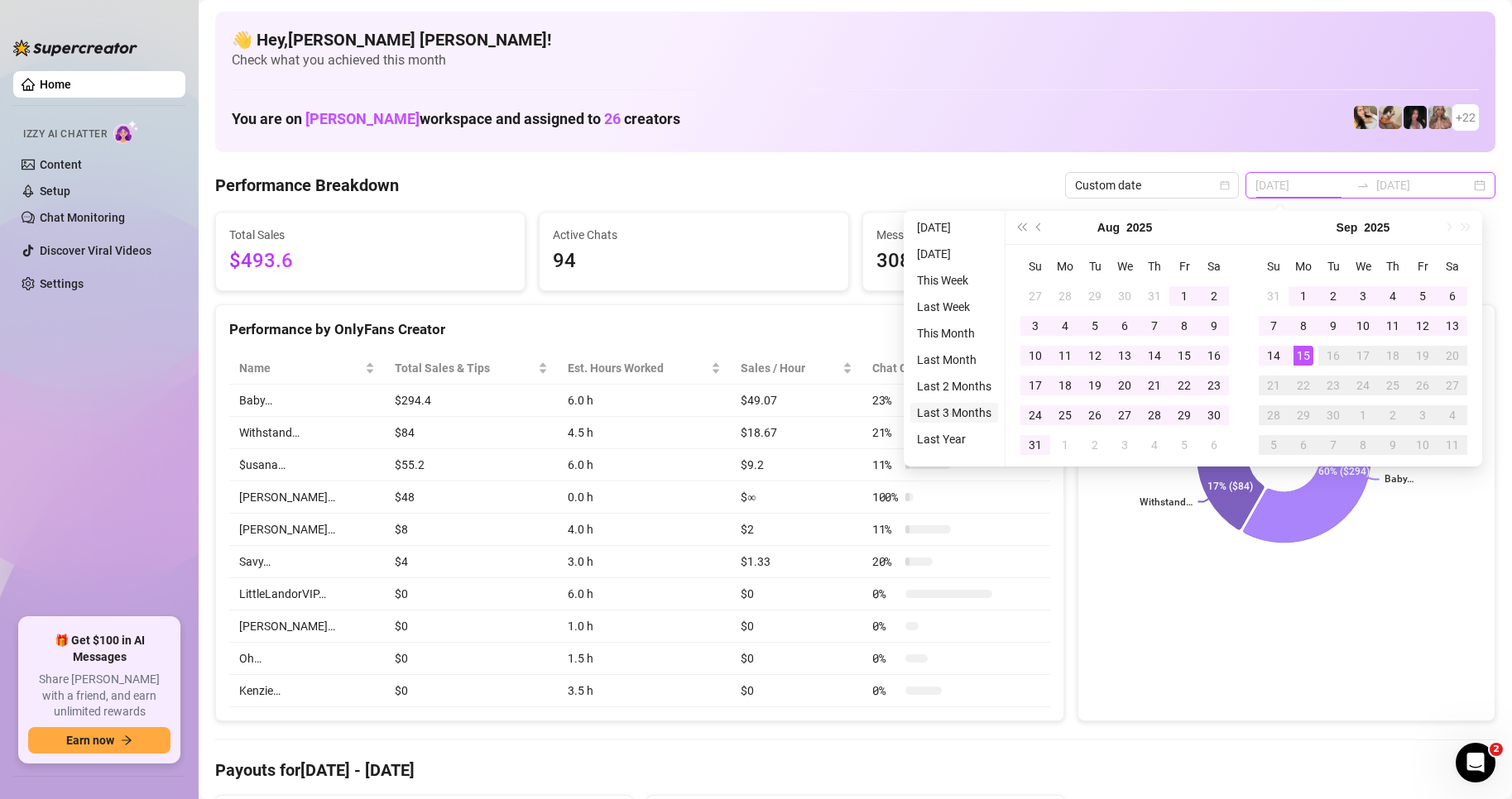
type input "[DATE]"
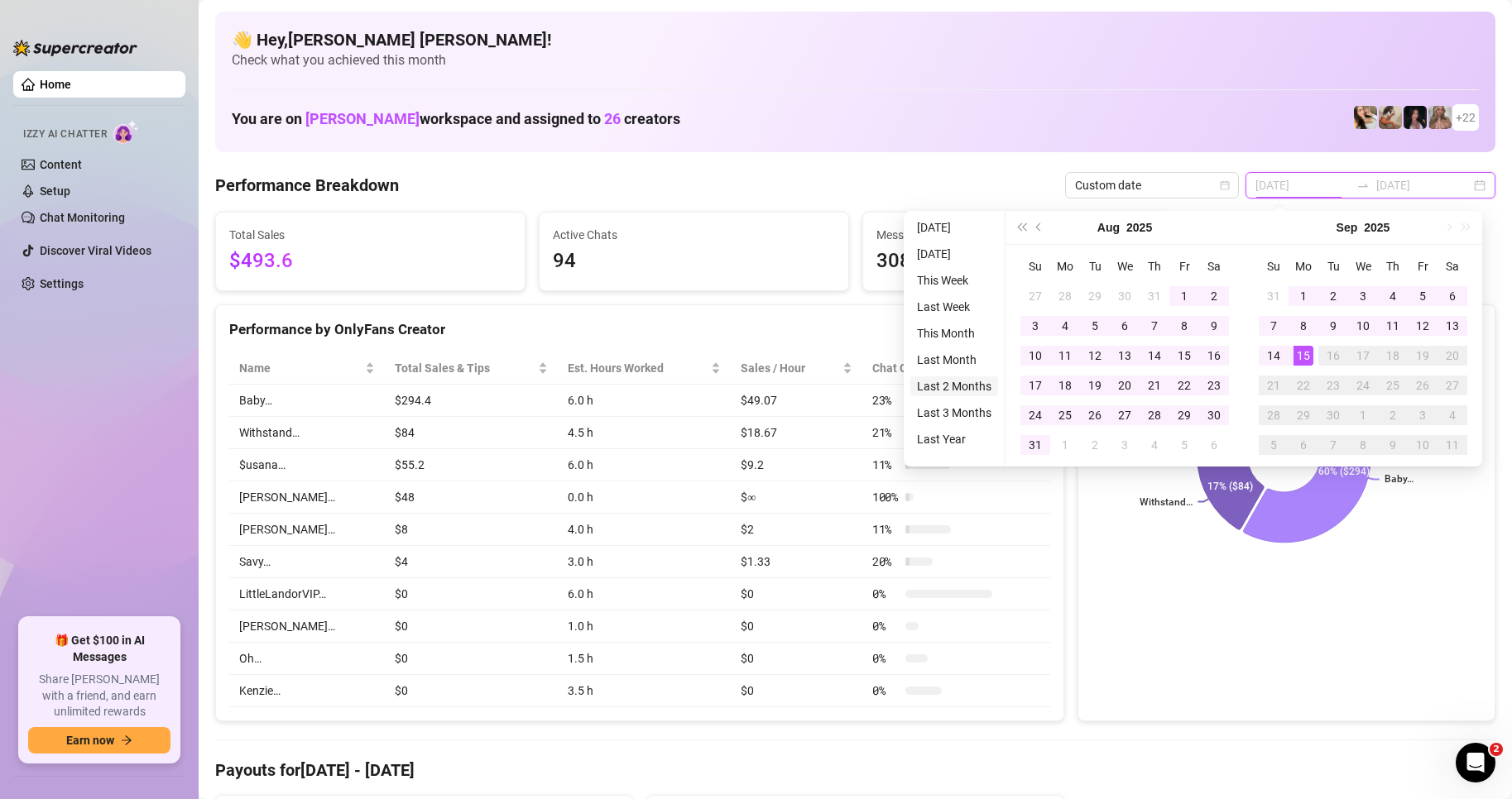
type input "[DATE]"
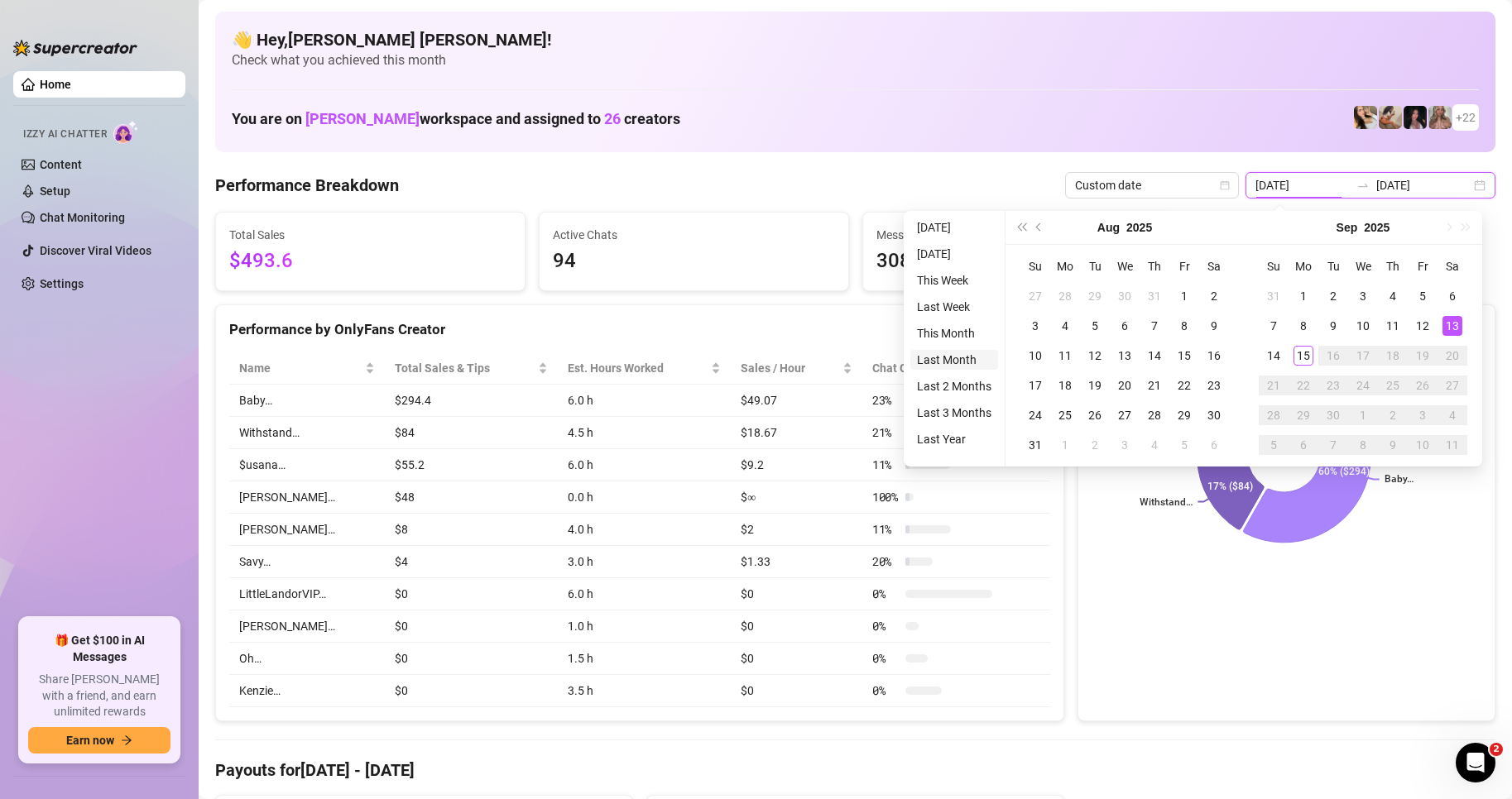
type input "[DATE]"
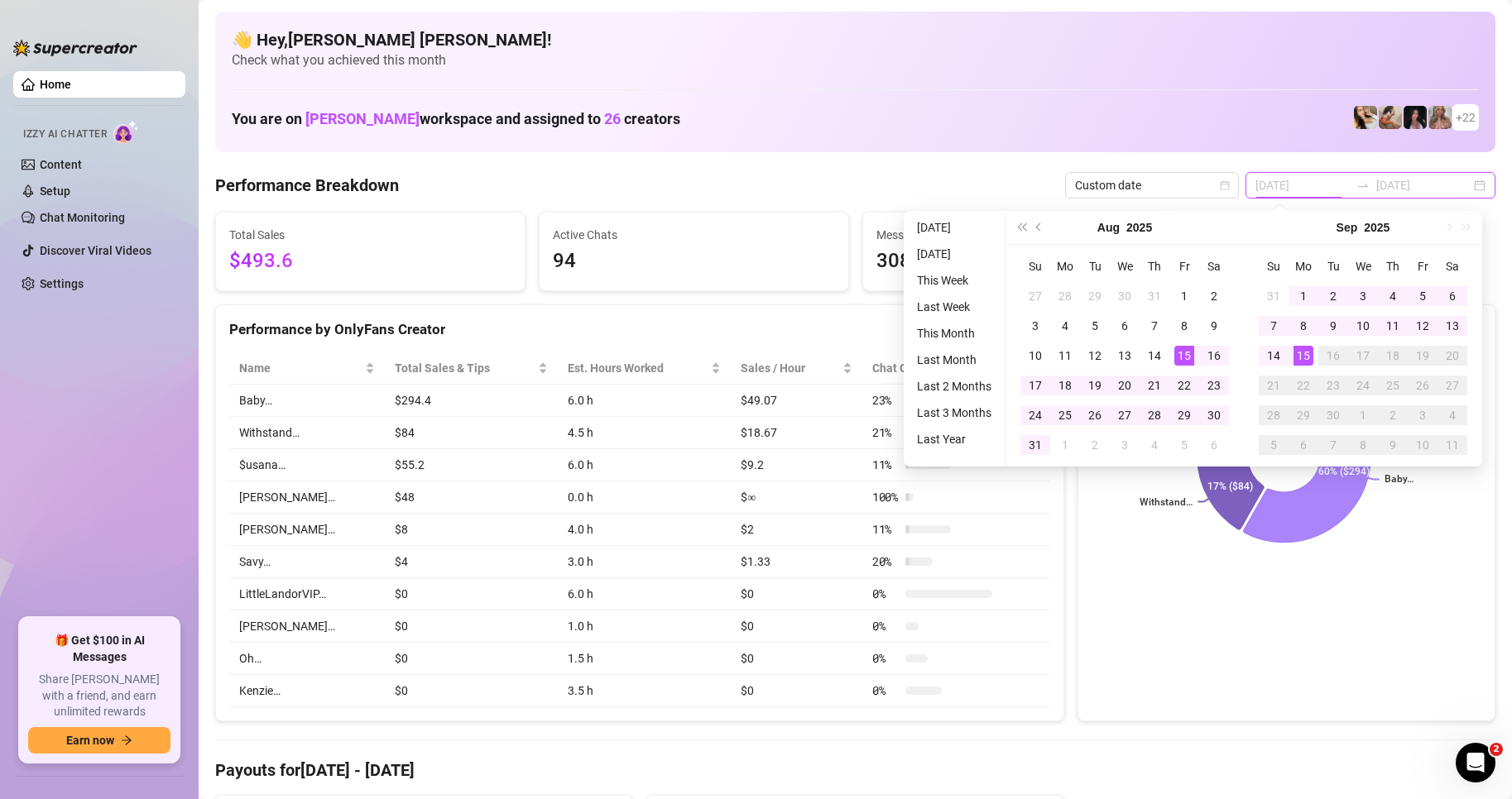
type input "[DATE]"
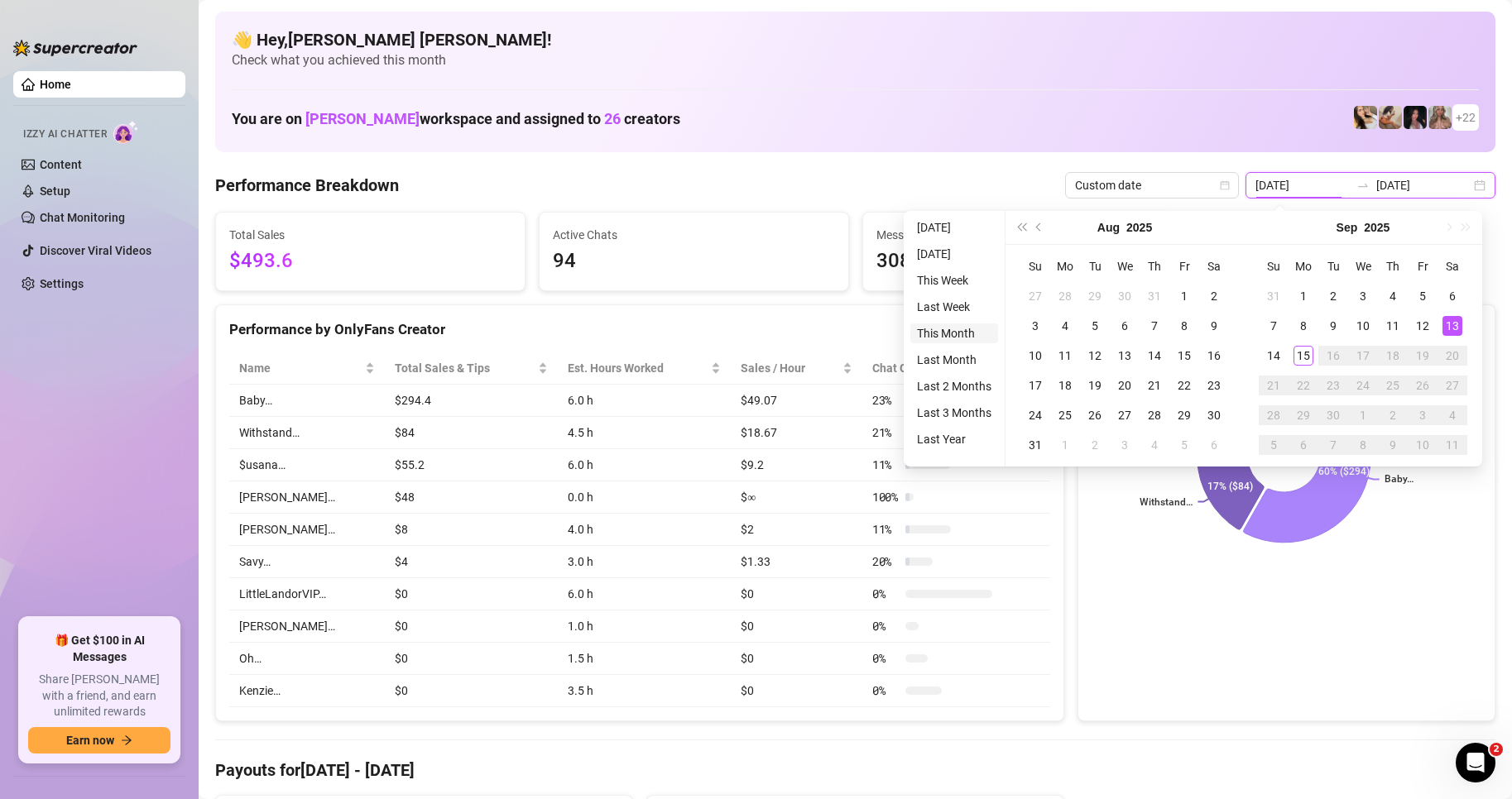
type input "[DATE]"
click at [971, 330] on li "This Month" at bounding box center [954, 333] width 88 height 20
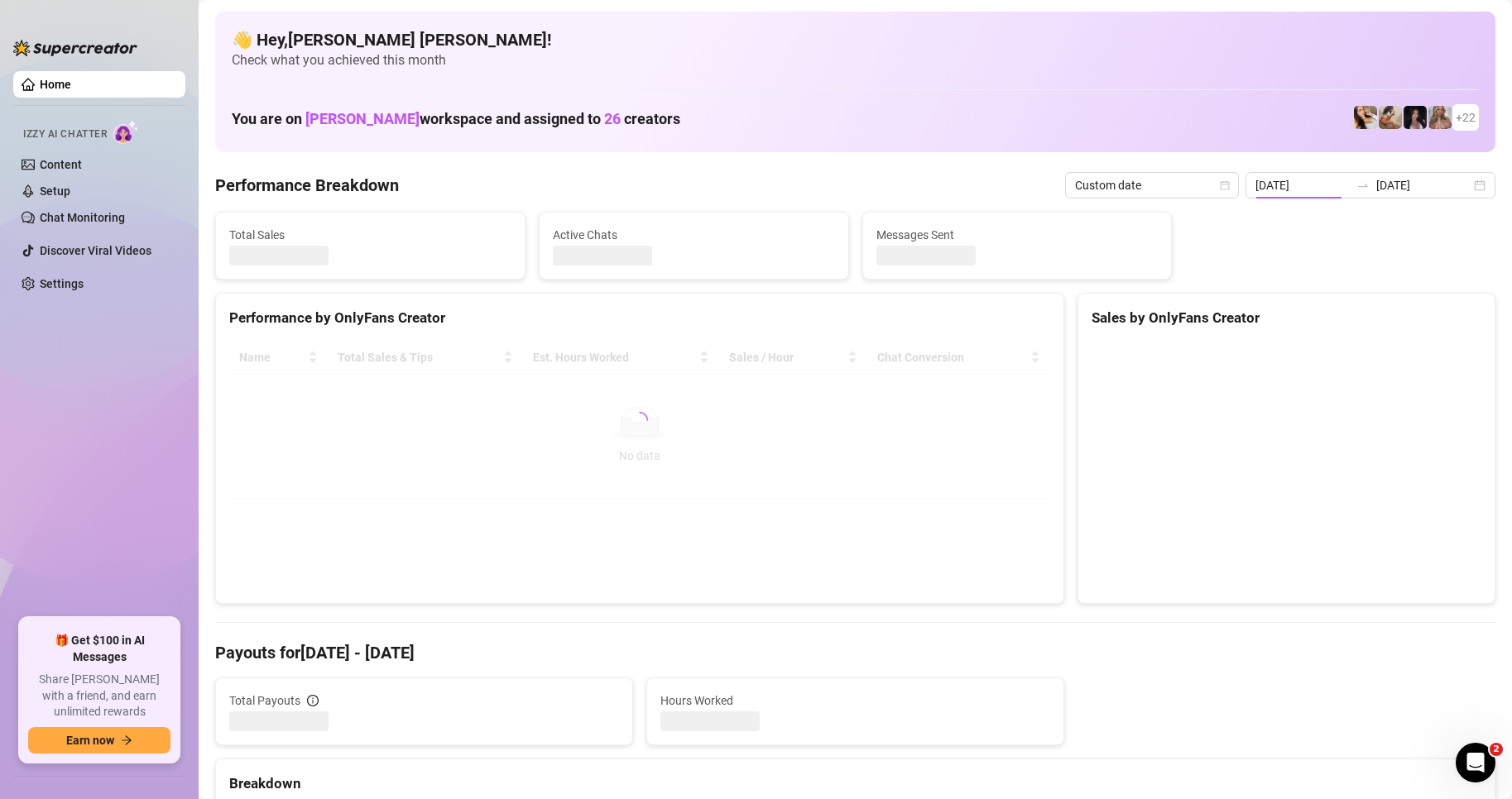
type input "[DATE]"
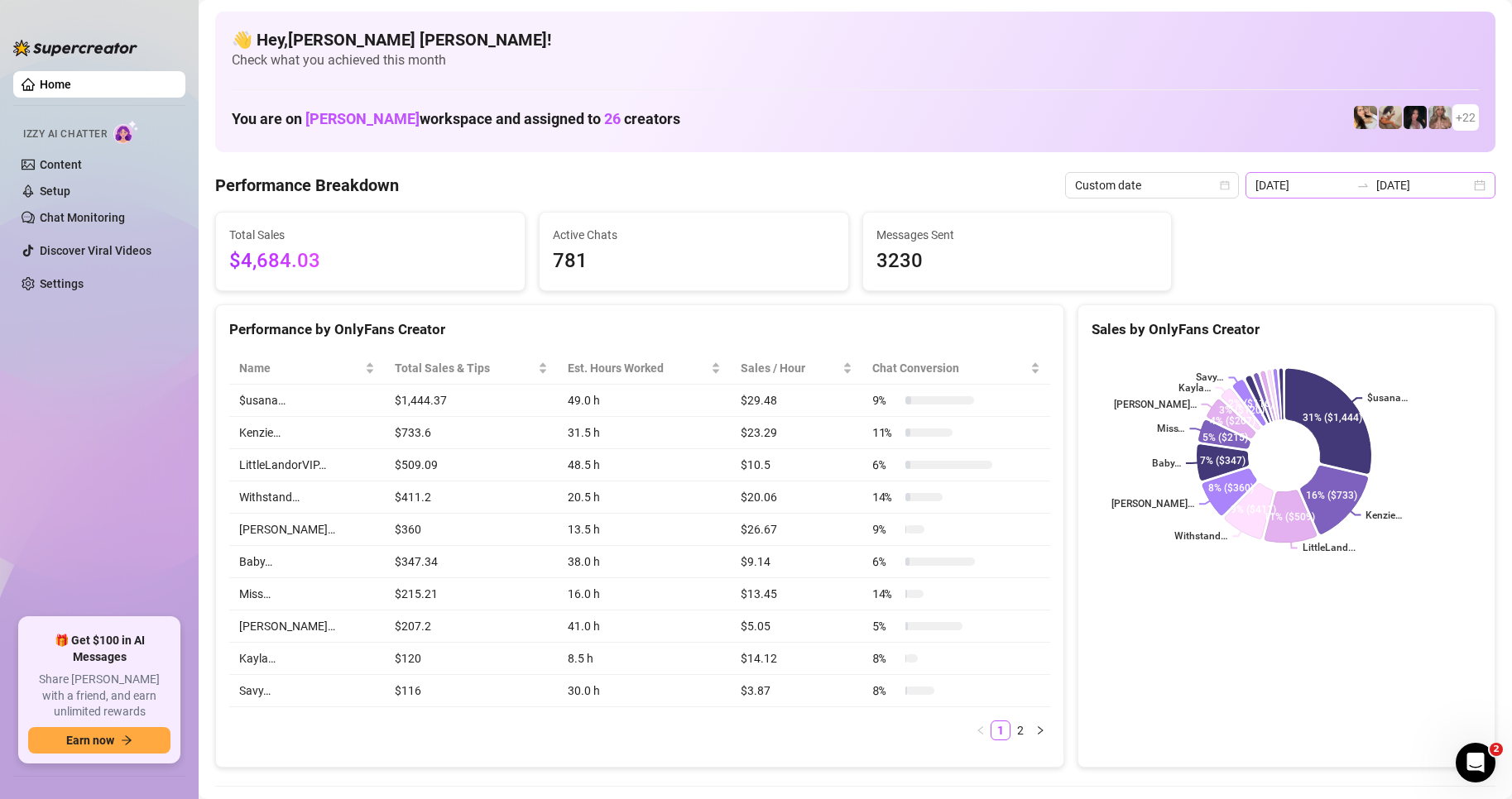
click at [1466, 190] on div "[DATE] [DATE]" at bounding box center [1371, 185] width 250 height 26
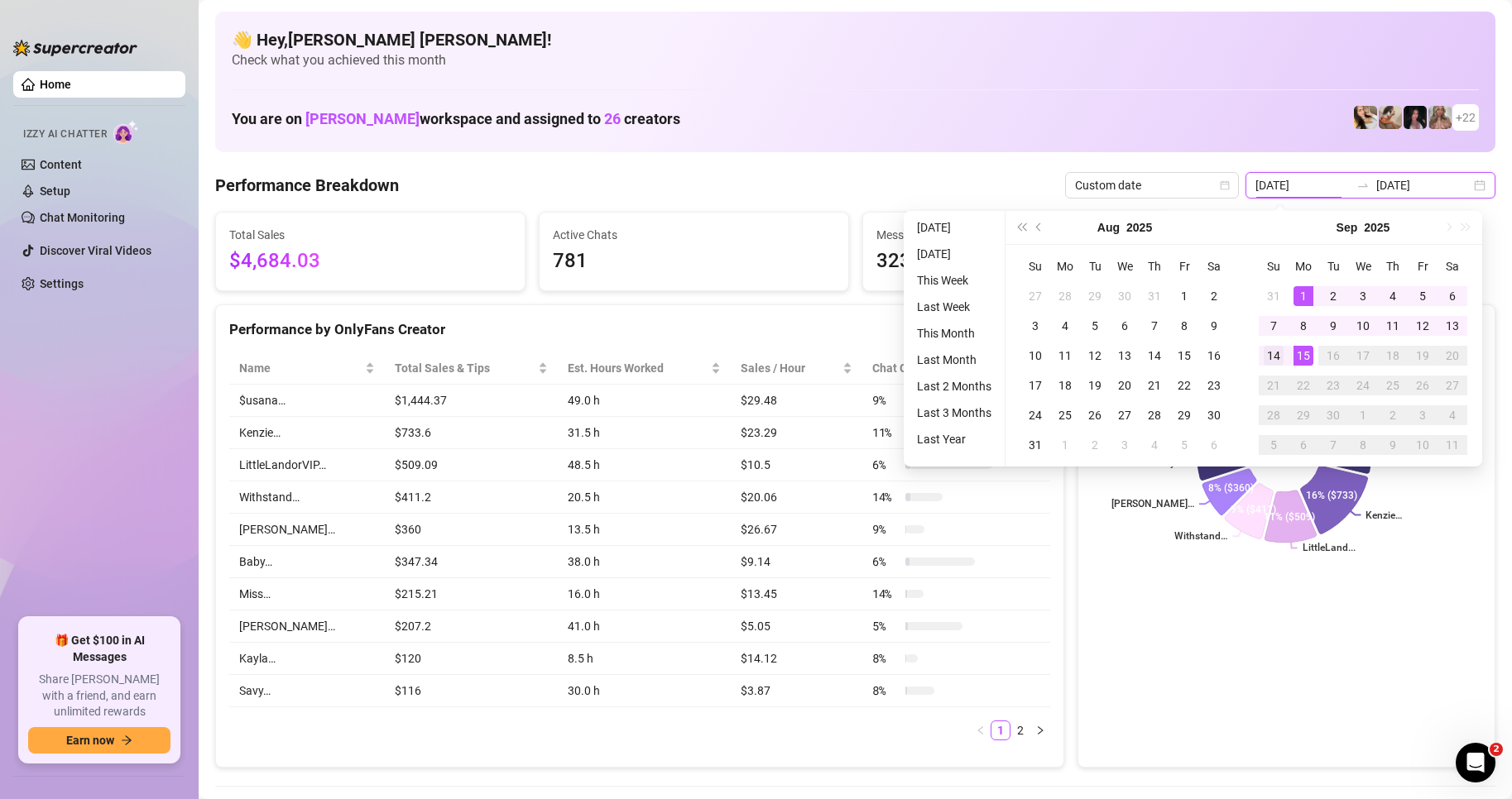
type input "[DATE]"
click at [1286, 361] on td "14" at bounding box center [1274, 356] width 30 height 30
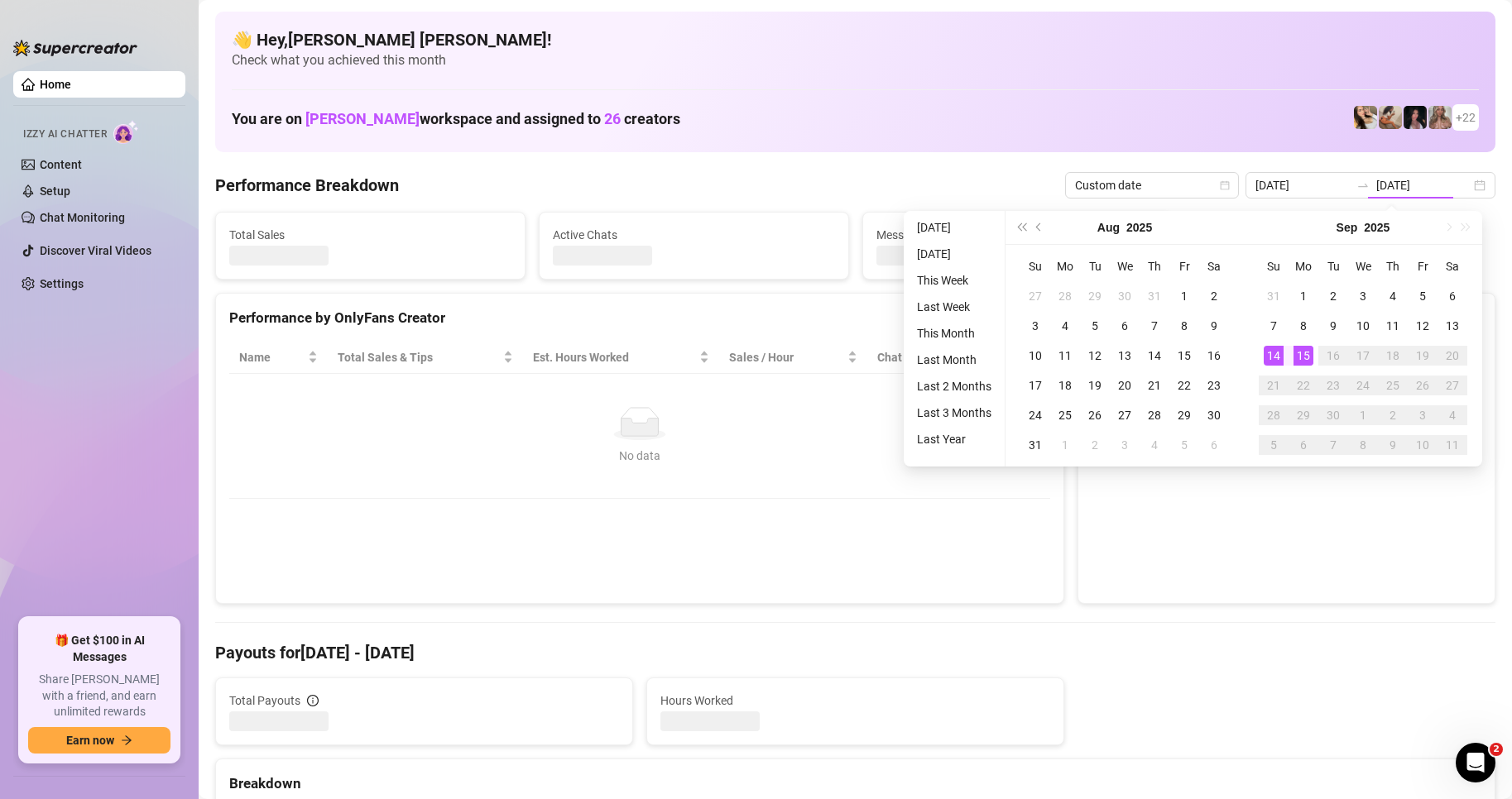
type input "[DATE]"
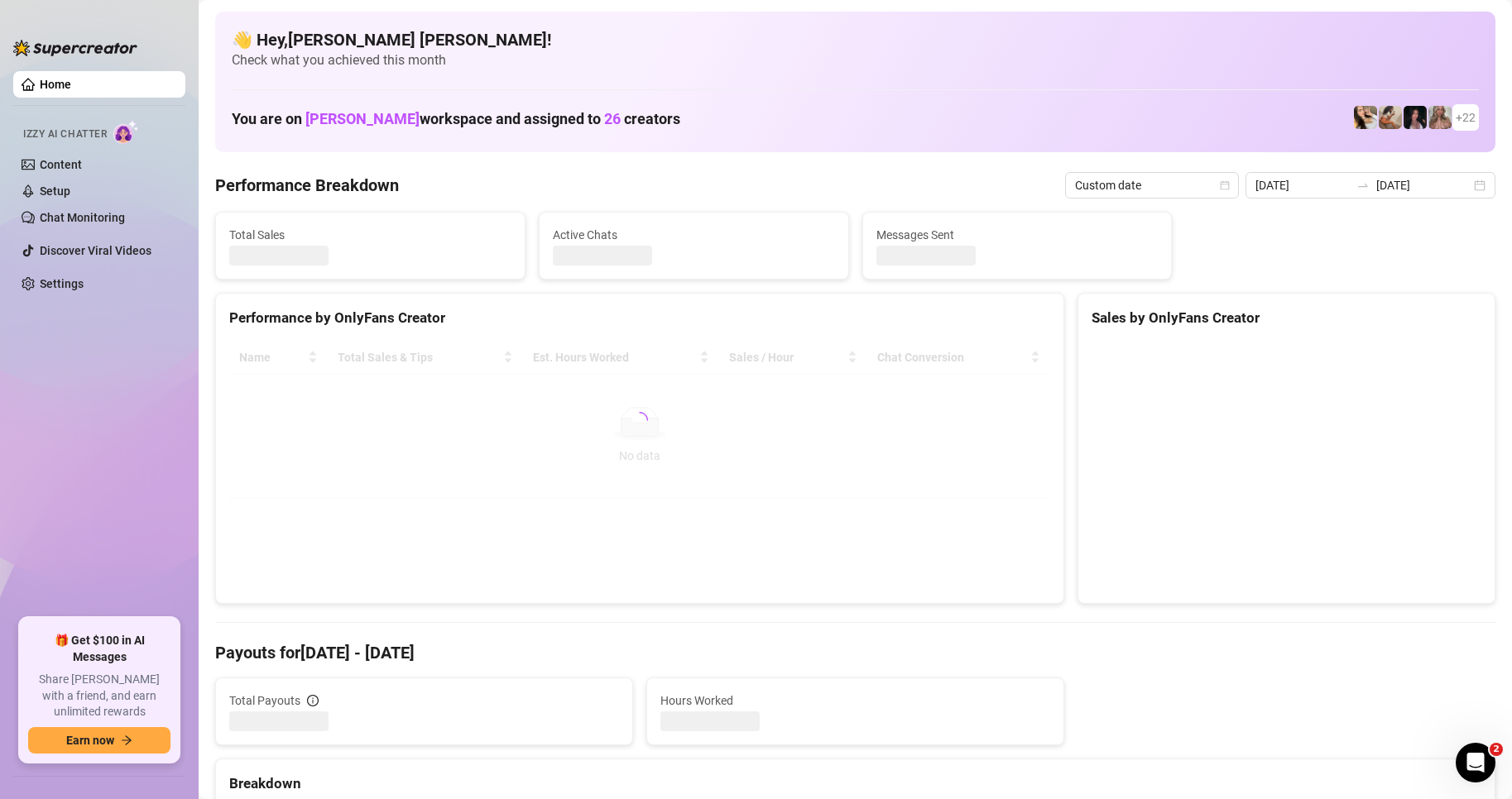
click at [1212, 596] on div at bounding box center [1286, 466] width 417 height 275
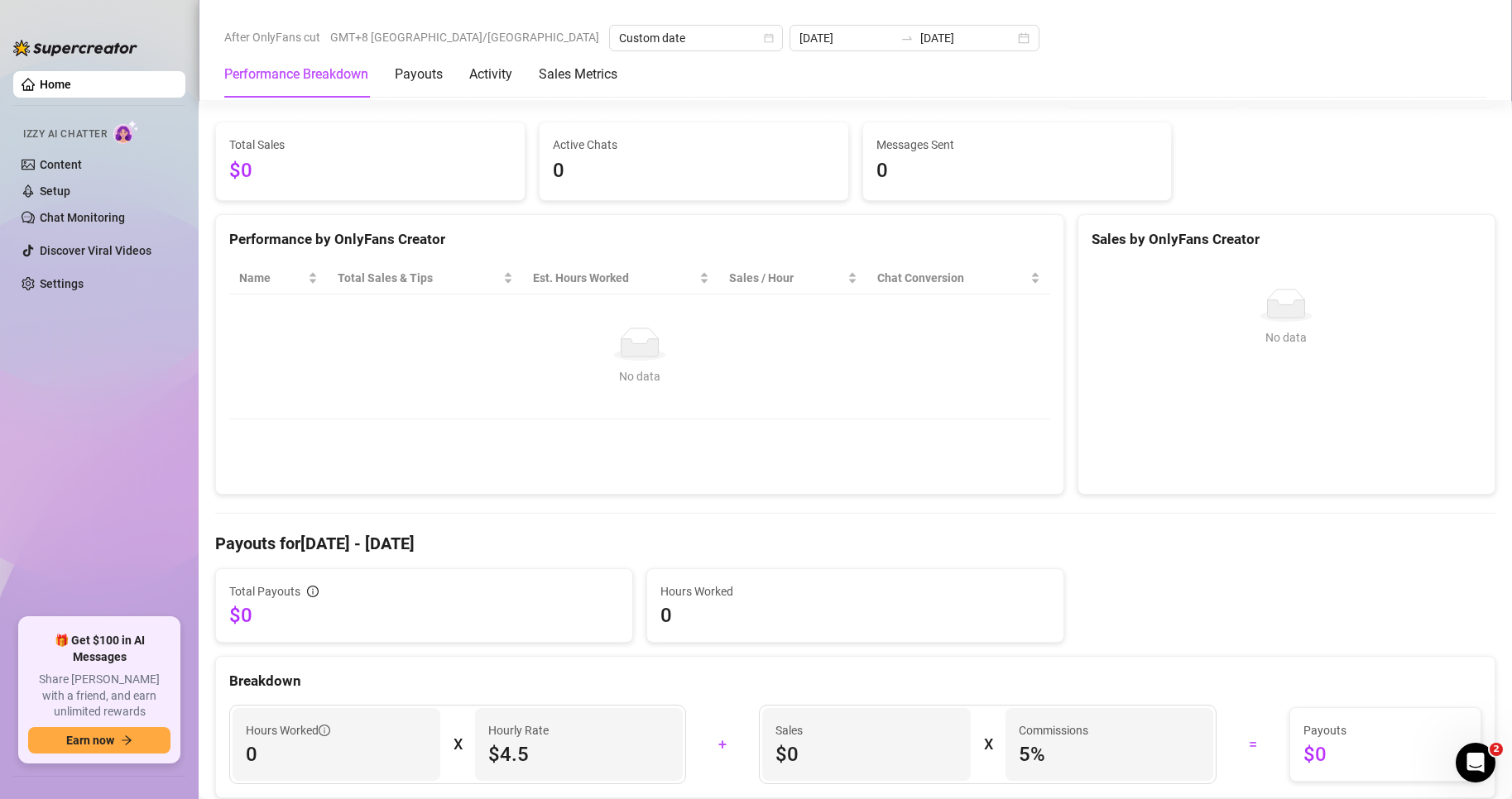
scroll to position [83, 0]
